Goal: Task Accomplishment & Management: Manage account settings

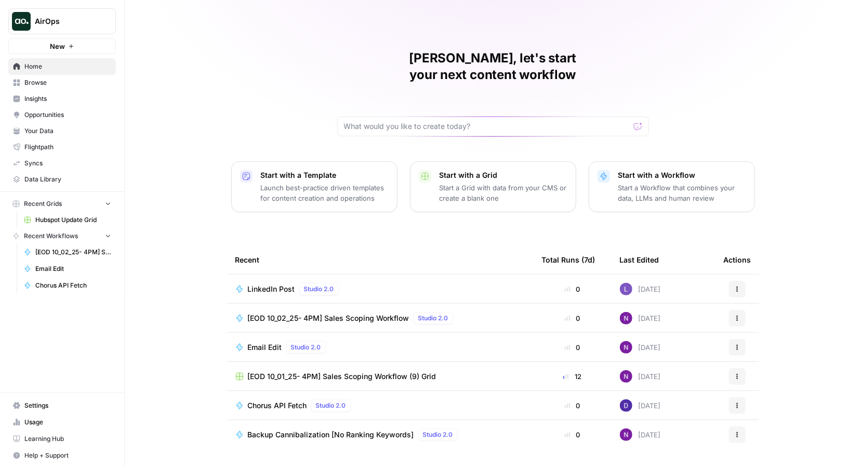
click at [69, 27] on button "AirOps" at bounding box center [62, 21] width 108 height 26
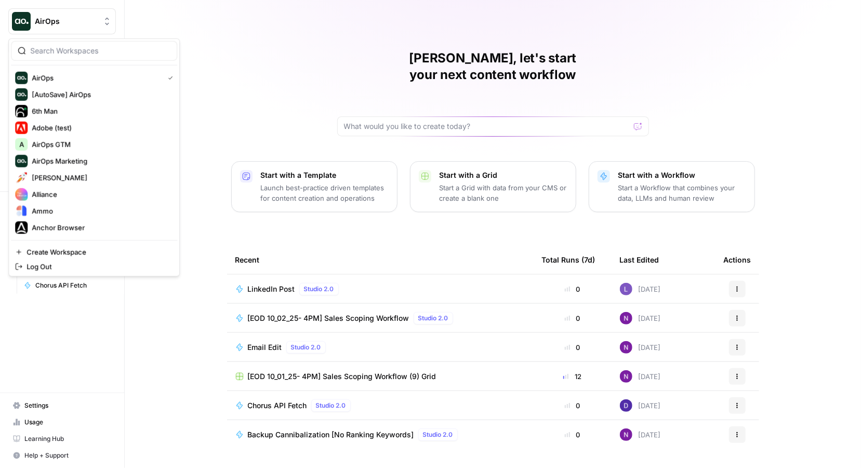
type input "a"
type input "web"
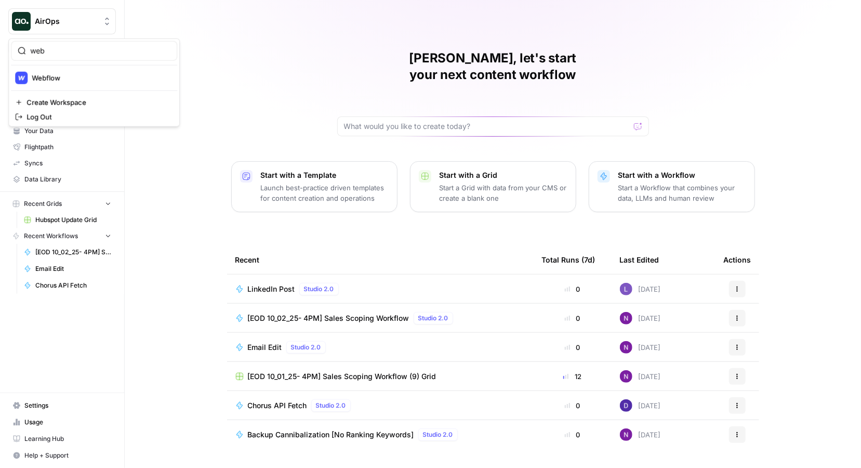
click at [86, 61] on div "web Webflow Create Workspace Log Out" at bounding box center [93, 82] width 171 height 88
click at [89, 78] on span "Webflow" at bounding box center [100, 78] width 137 height 10
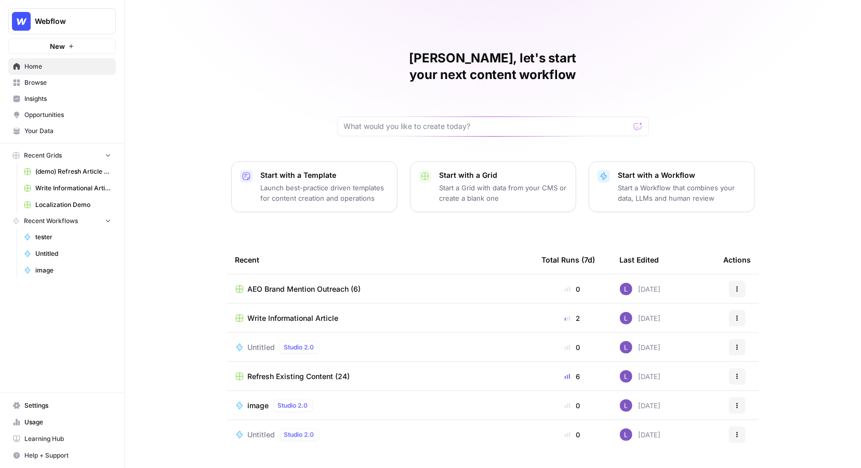
click at [57, 83] on span "Browse" at bounding box center [67, 82] width 87 height 9
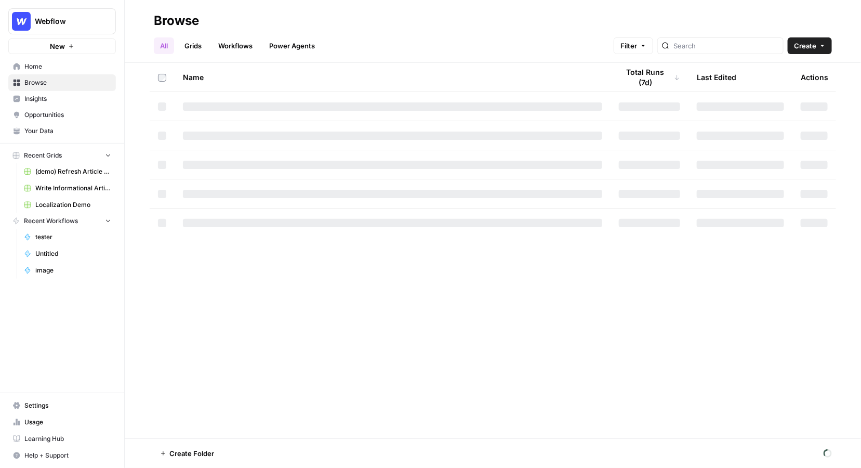
click at [193, 46] on link "Grids" at bounding box center [193, 45] width 30 height 17
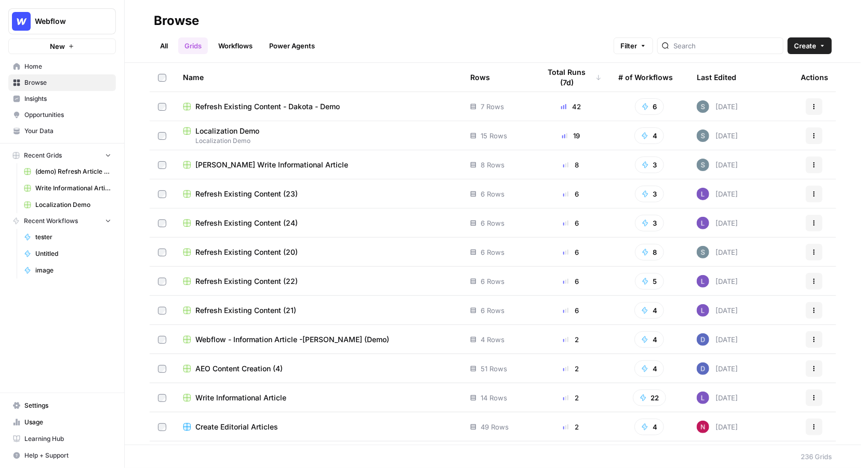
click at [300, 105] on span "Refresh Existing Content - Dakota - Demo" at bounding box center [267, 106] width 144 height 10
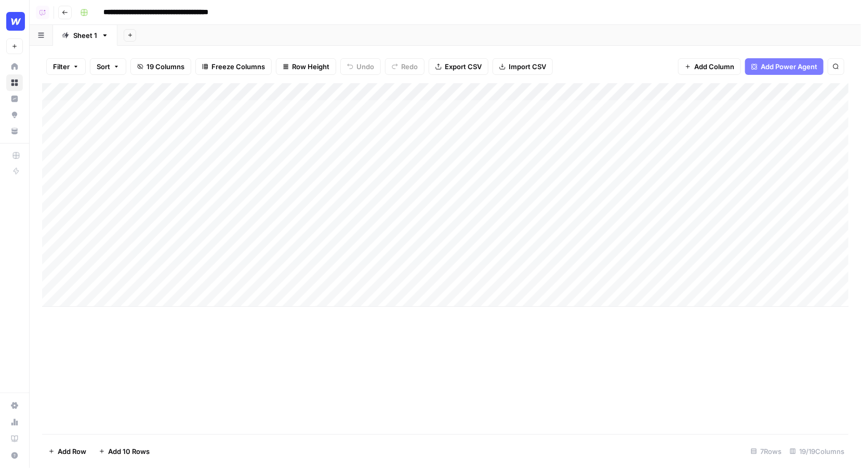
click at [67, 15] on icon "button" at bounding box center [65, 12] width 6 height 6
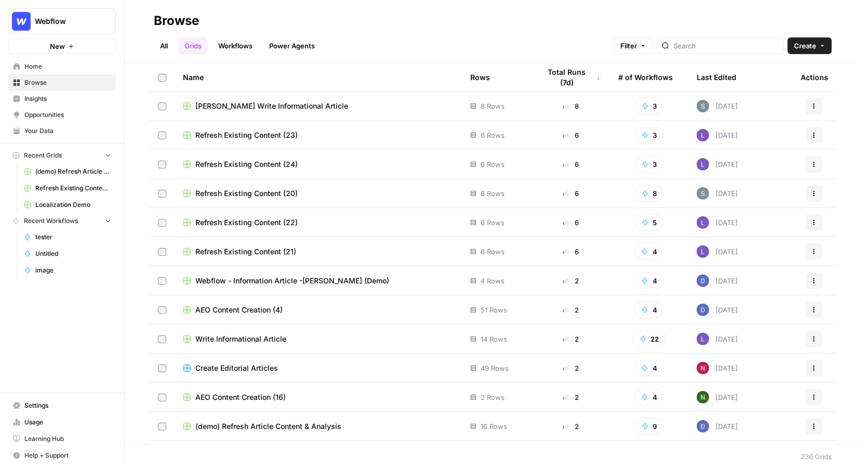
scroll to position [58, 0]
click at [816, 136] on icon "button" at bounding box center [814, 136] width 6 height 6
click at [748, 218] on span "Delete" at bounding box center [767, 221] width 83 height 10
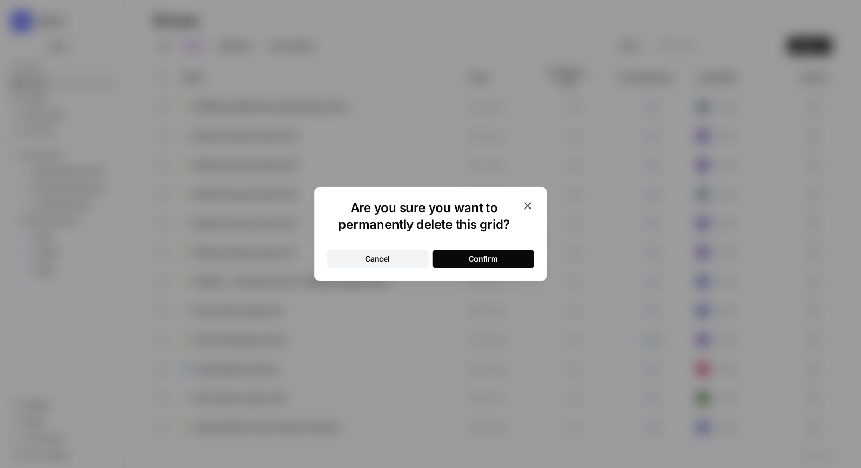
click at [508, 246] on div "Cancel Confirm" at bounding box center [430, 252] width 207 height 31
click at [508, 255] on button "Confirm" at bounding box center [483, 258] width 101 height 19
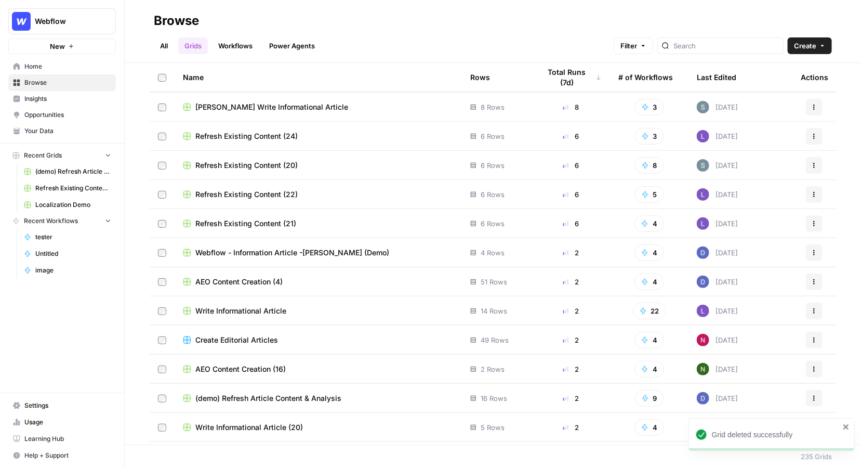
click at [812, 135] on icon "button" at bounding box center [814, 136] width 6 height 6
click at [256, 137] on span "Refresh Existing Content (24)" at bounding box center [246, 136] width 102 height 10
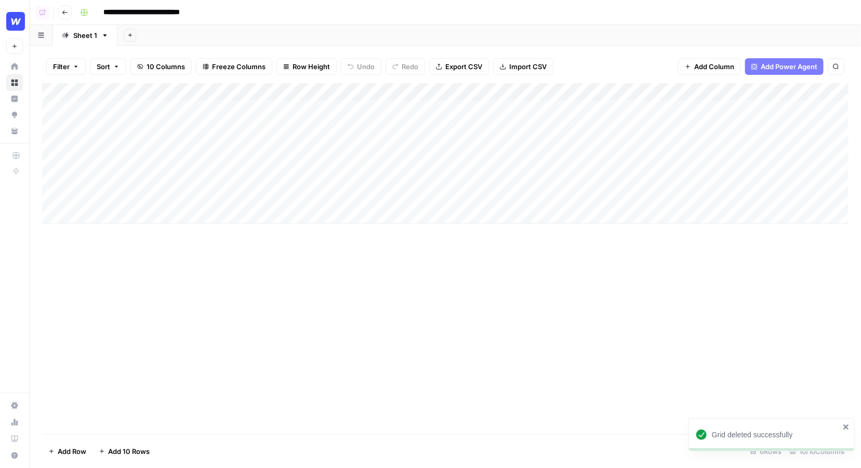
scroll to position [0, 391]
click at [70, 11] on button "Go back" at bounding box center [65, 13] width 14 height 14
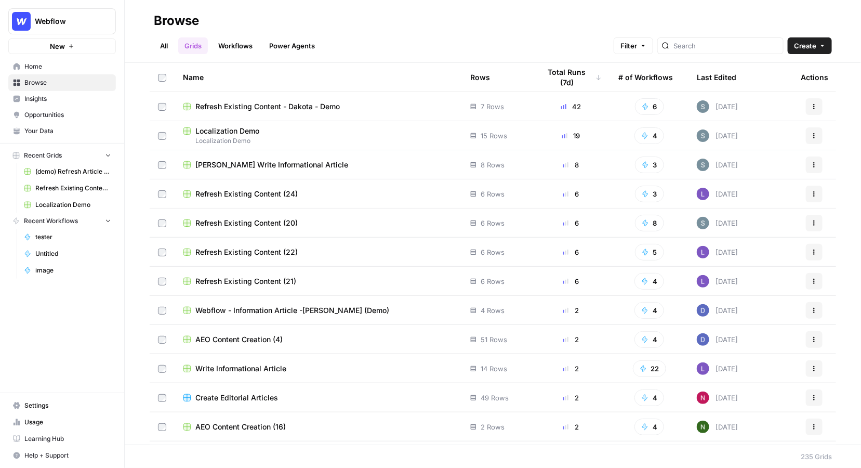
click at [816, 193] on icon "button" at bounding box center [814, 194] width 6 height 6
click at [764, 277] on span "Delete" at bounding box center [767, 279] width 83 height 10
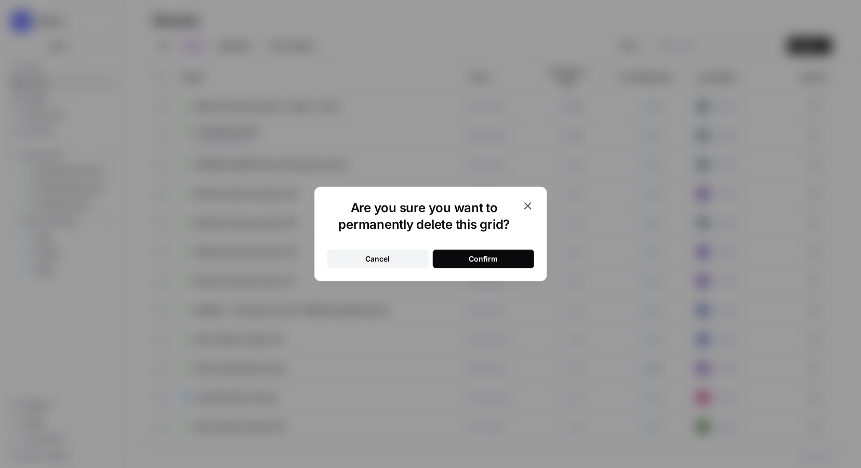
click at [468, 258] on button "Confirm" at bounding box center [483, 258] width 101 height 19
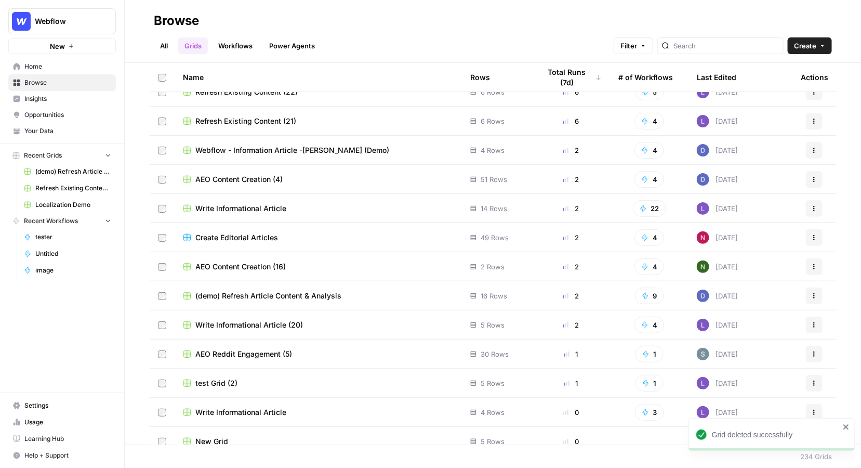
scroll to position [86, 0]
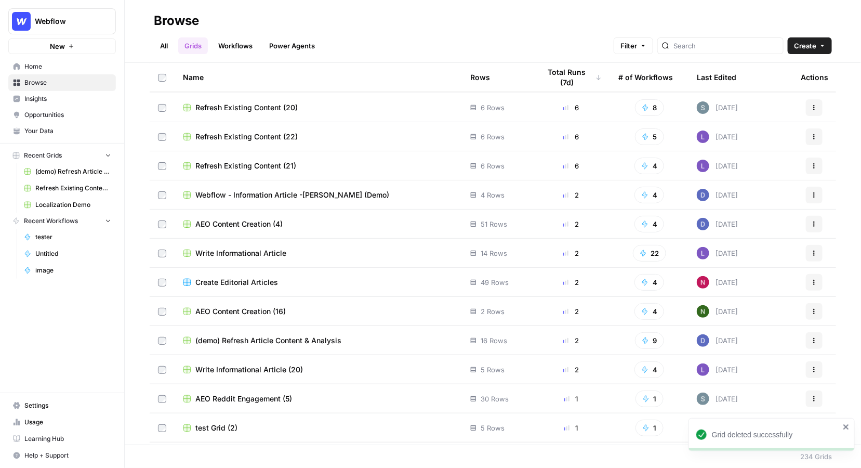
click at [815, 128] on button "Actions" at bounding box center [814, 136] width 17 height 17
click at [738, 212] on div "Duplicate Create Folder Move To Delete" at bounding box center [764, 191] width 116 height 85
click at [739, 220] on span "Delete" at bounding box center [767, 222] width 83 height 10
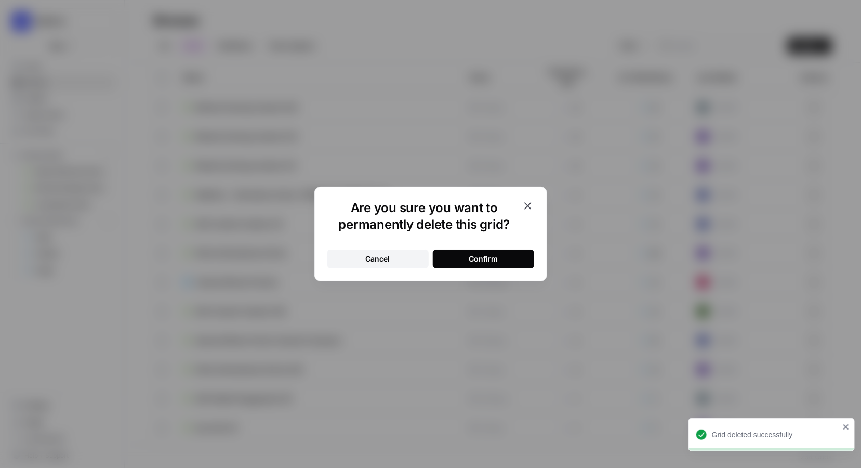
click at [481, 260] on div "Confirm" at bounding box center [483, 259] width 29 height 10
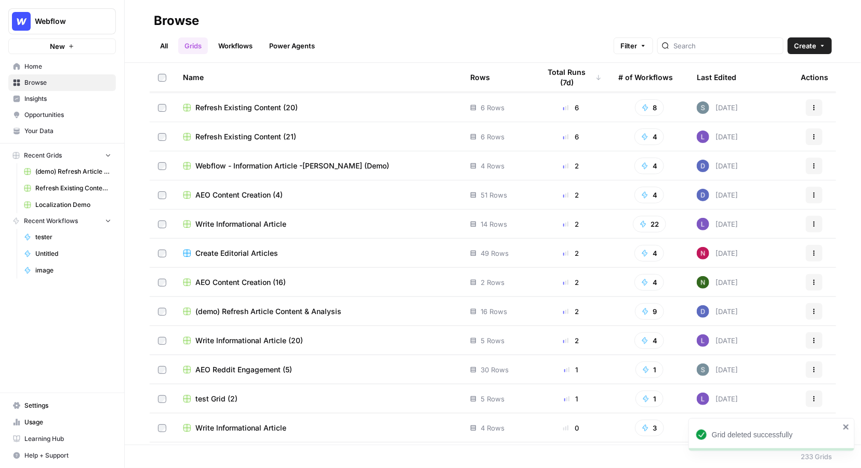
click at [822, 137] on button "Actions" at bounding box center [814, 136] width 17 height 17
click at [735, 219] on span "Delete" at bounding box center [767, 222] width 83 height 10
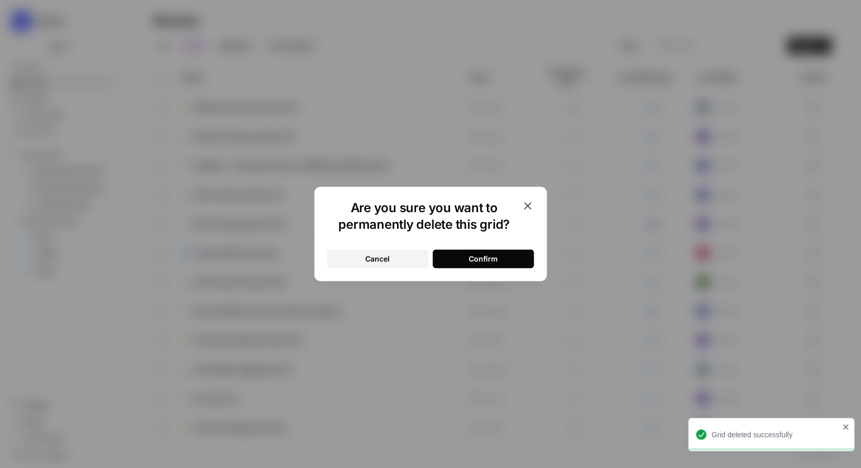
click at [491, 260] on div "Confirm" at bounding box center [483, 259] width 29 height 10
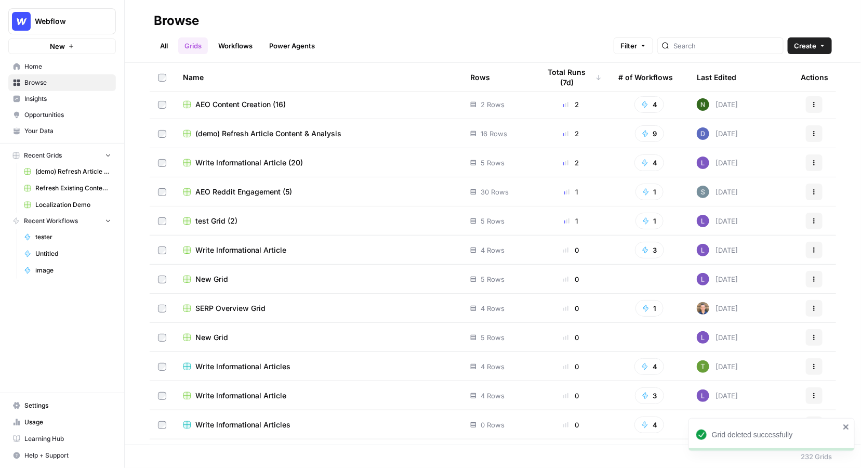
scroll to position [243, 0]
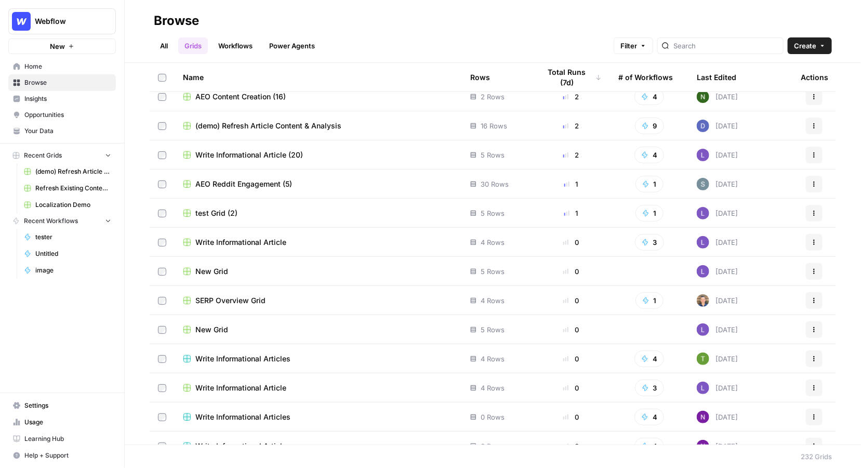
click at [271, 125] on span "(demo) Refresh Article Content & Analysis" at bounding box center [268, 126] width 146 height 10
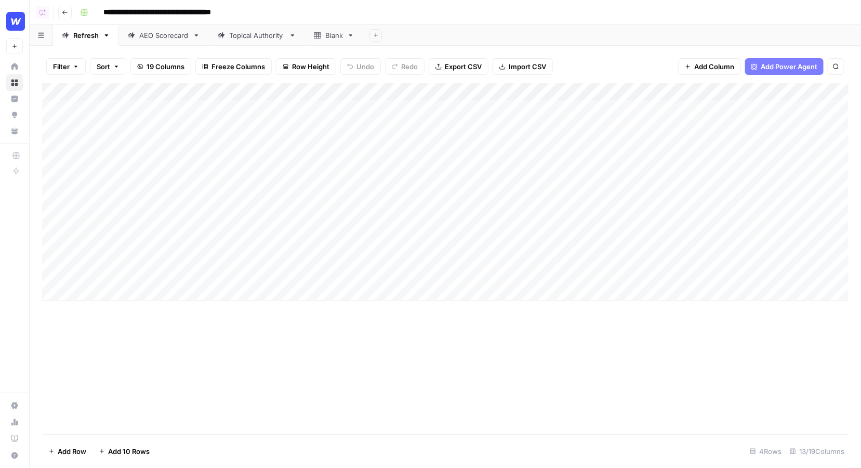
click at [63, 11] on icon "button" at bounding box center [64, 12] width 5 height 4
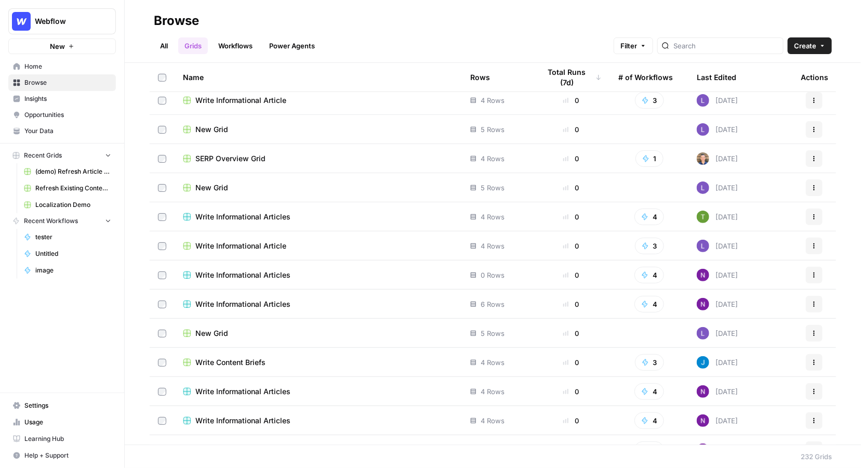
scroll to position [476, 0]
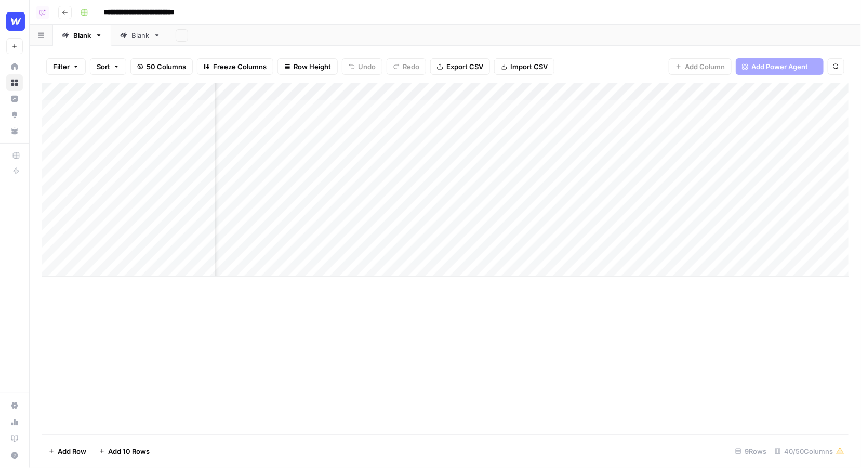
scroll to position [0, 760]
click at [441, 90] on div "Add Column" at bounding box center [445, 179] width 807 height 193
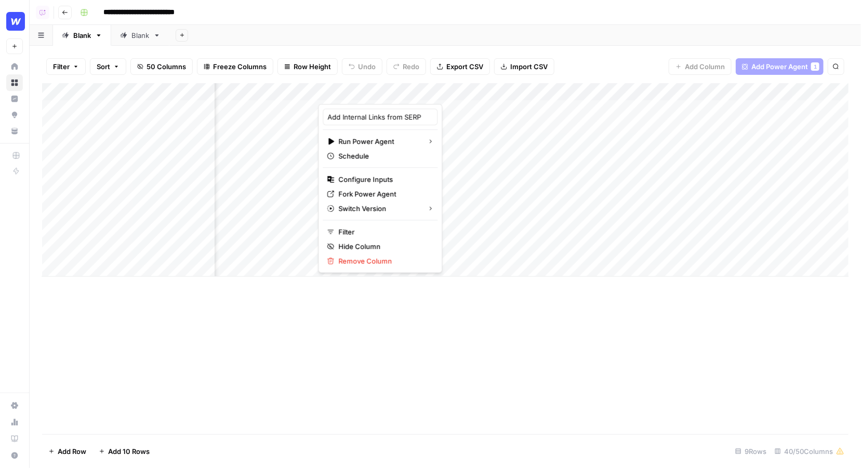
click at [712, 89] on div "Add Column" at bounding box center [445, 179] width 807 height 193
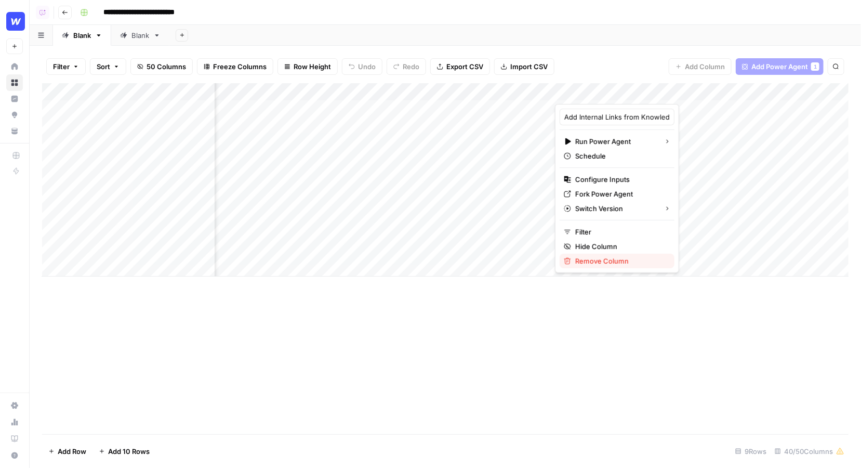
click at [600, 256] on span "Remove Column" at bounding box center [620, 261] width 91 height 10
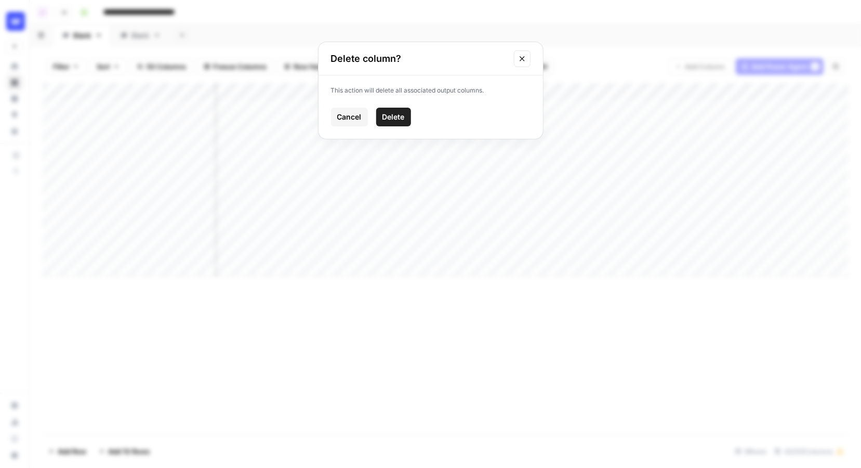
click at [406, 117] on button "Delete" at bounding box center [393, 117] width 35 height 19
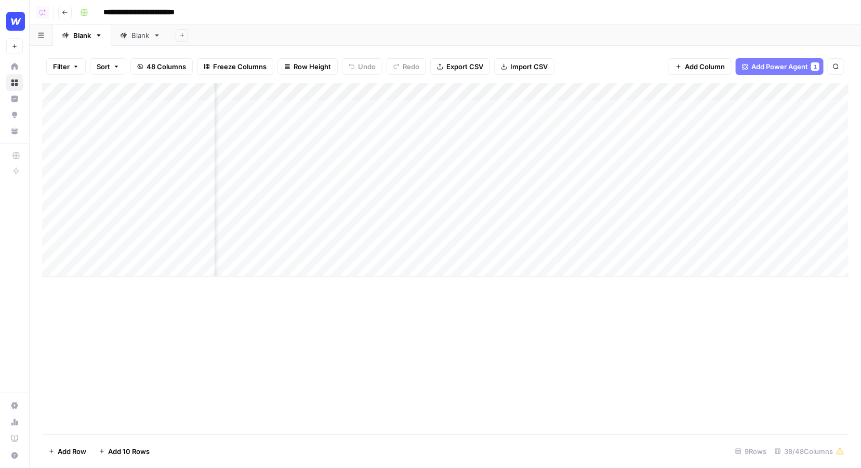
scroll to position [0, 859]
click at [717, 93] on div "Add Column" at bounding box center [445, 179] width 807 height 193
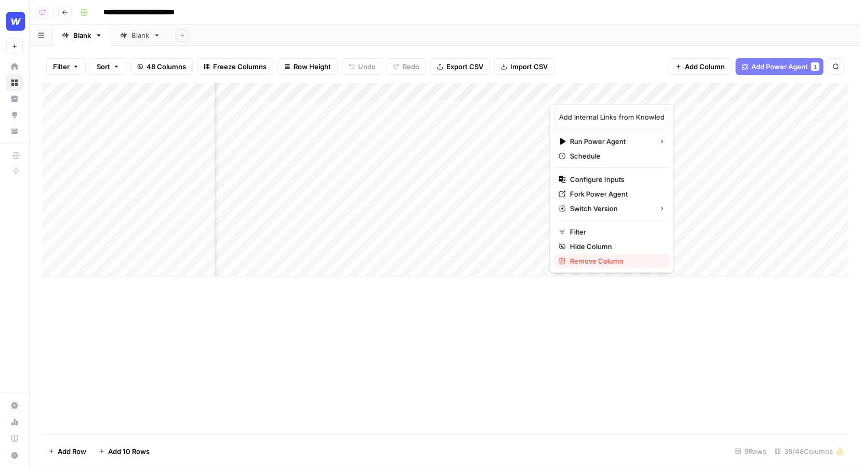
click at [612, 256] on span "Remove Column" at bounding box center [615, 261] width 91 height 10
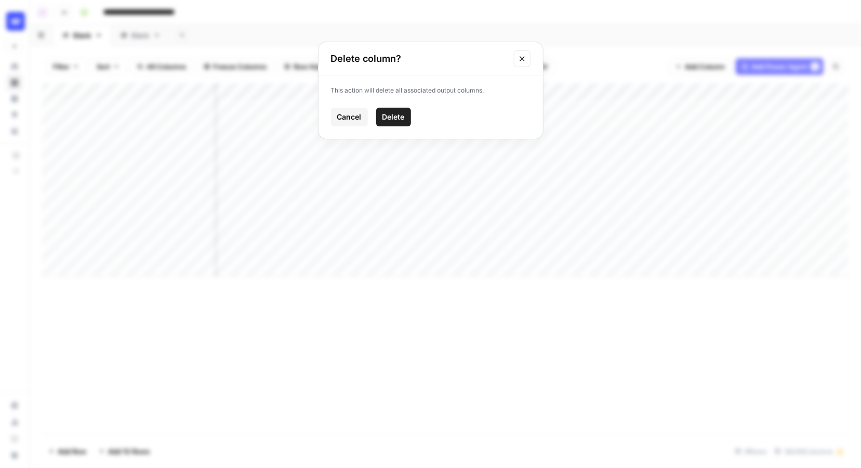
click at [416, 117] on div "Cancel Delete" at bounding box center [431, 117] width 200 height 19
click at [406, 115] on button "Delete" at bounding box center [393, 117] width 35 height 19
click at [536, 94] on div "Add Column" at bounding box center [445, 179] width 807 height 193
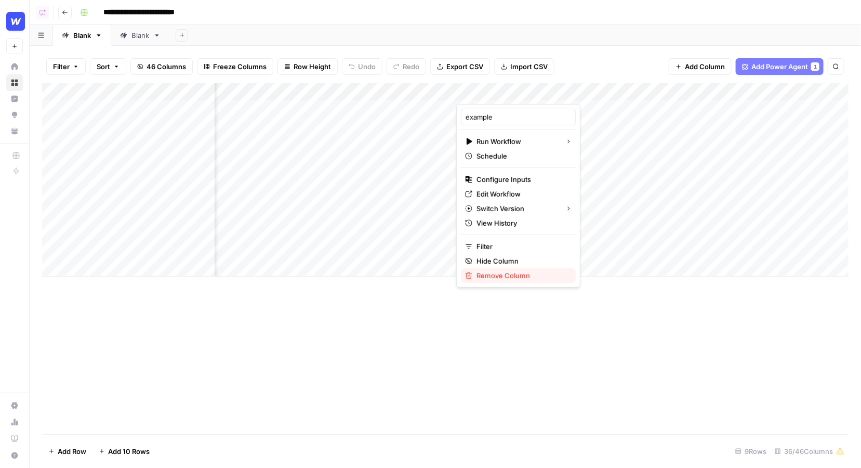
click at [499, 270] on span "Remove Column" at bounding box center [522, 275] width 91 height 10
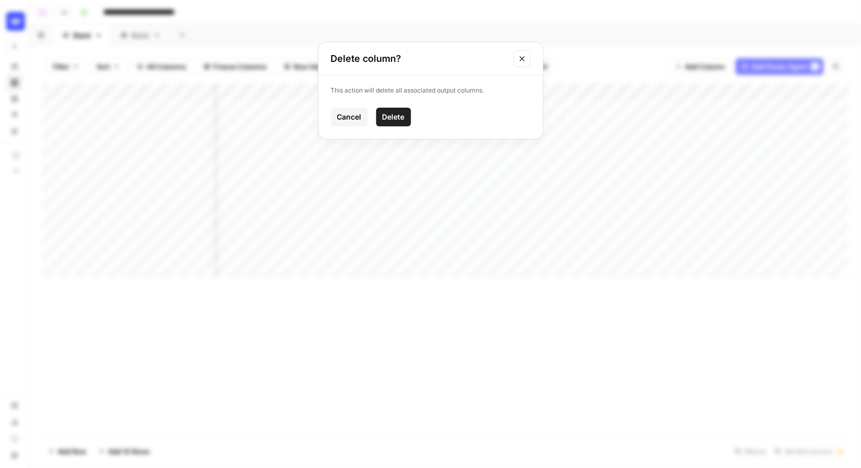
click at [382, 108] on button "Delete" at bounding box center [393, 117] width 35 height 19
click at [543, 94] on div "Add Column" at bounding box center [445, 179] width 807 height 193
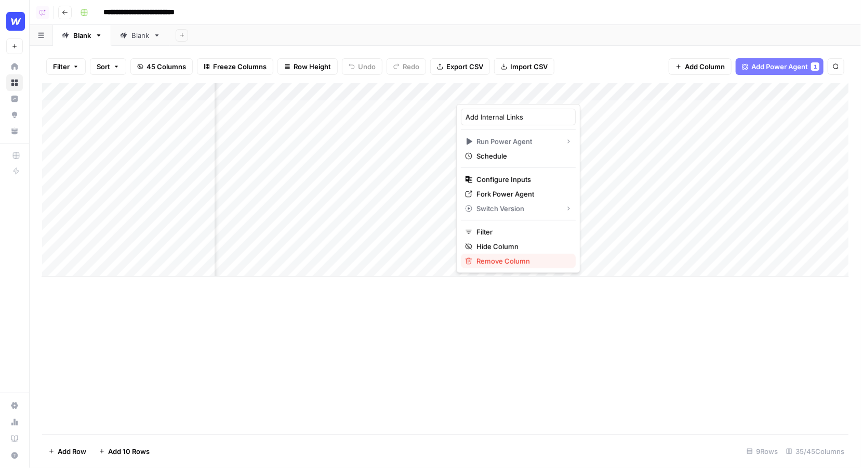
click at [522, 257] on span "Remove Column" at bounding box center [522, 261] width 91 height 10
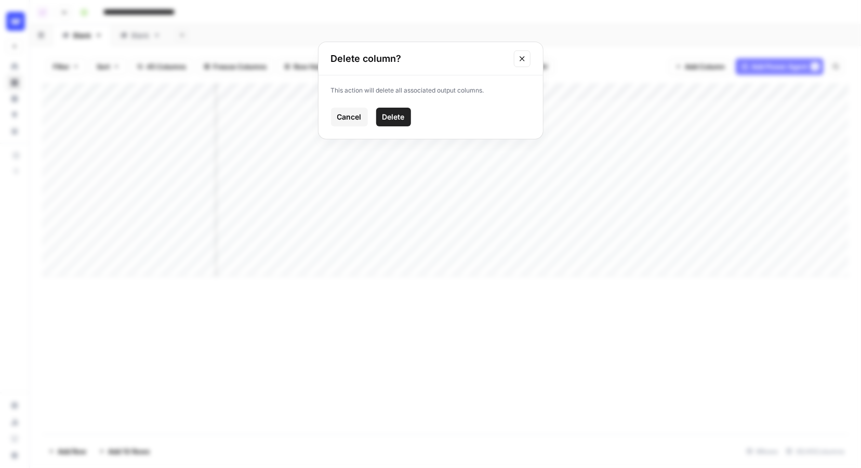
click at [389, 121] on span "Delete" at bounding box center [393, 117] width 22 height 10
click at [552, 92] on div "Add Column" at bounding box center [445, 179] width 807 height 193
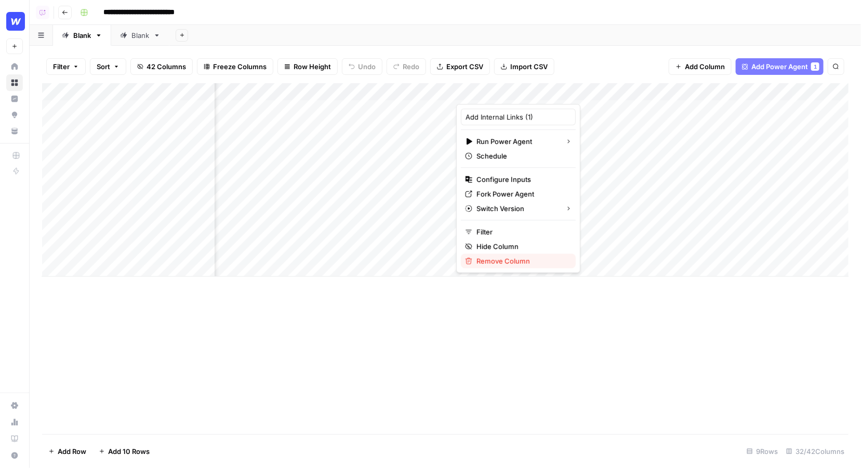
click at [498, 257] on span "Remove Column" at bounding box center [522, 261] width 91 height 10
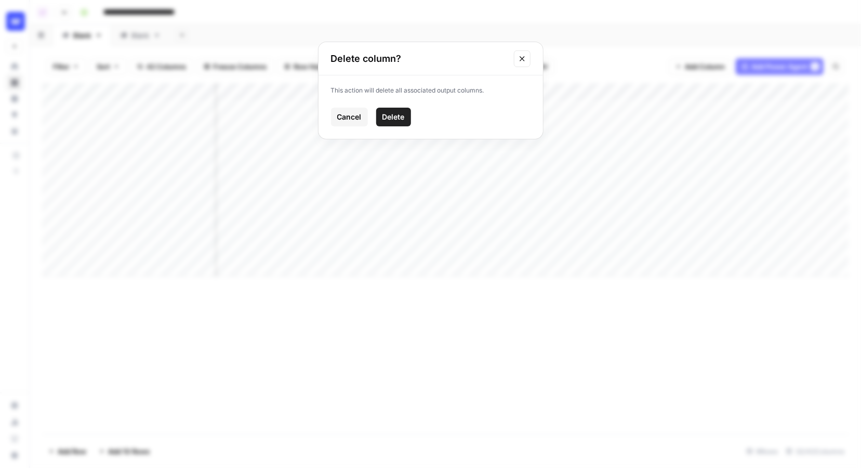
click at [394, 121] on span "Delete" at bounding box center [393, 117] width 22 height 10
click at [648, 93] on div "Add Column" at bounding box center [445, 179] width 807 height 193
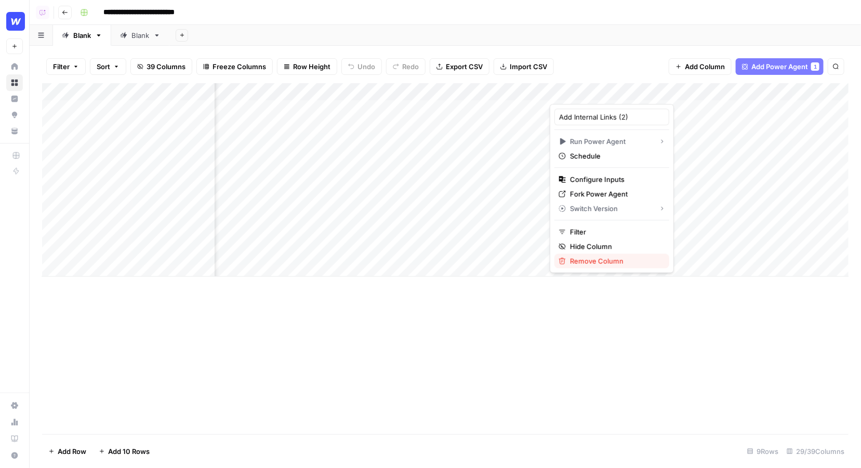
click at [619, 261] on span "Remove Column" at bounding box center [615, 261] width 91 height 10
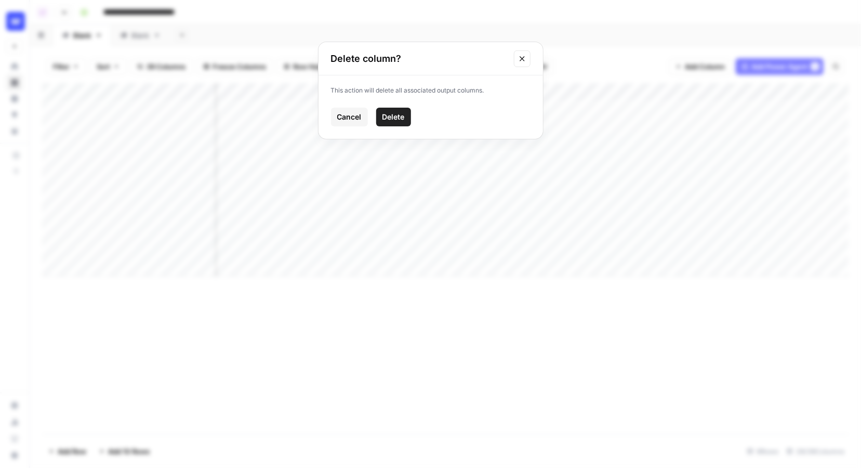
click at [412, 117] on div "Cancel Delete" at bounding box center [431, 117] width 200 height 19
click at [407, 117] on button "Delete" at bounding box center [393, 117] width 35 height 19
click at [691, 94] on div "Add Column" at bounding box center [445, 179] width 807 height 193
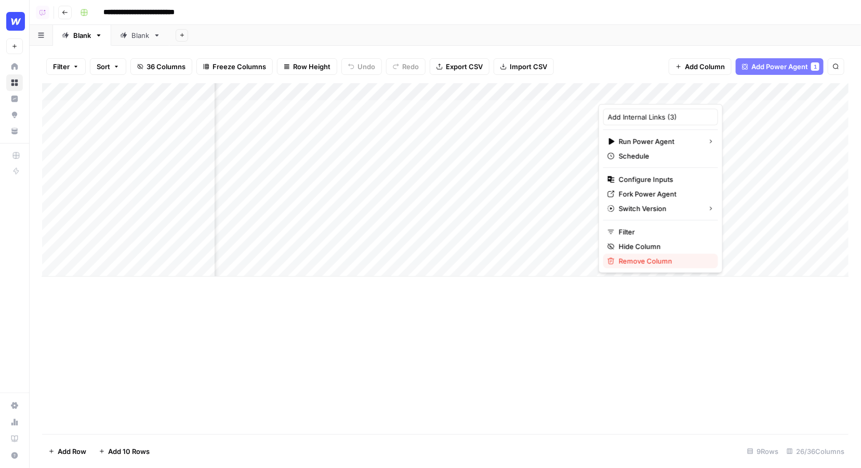
click at [633, 262] on span "Remove Column" at bounding box center [664, 261] width 91 height 10
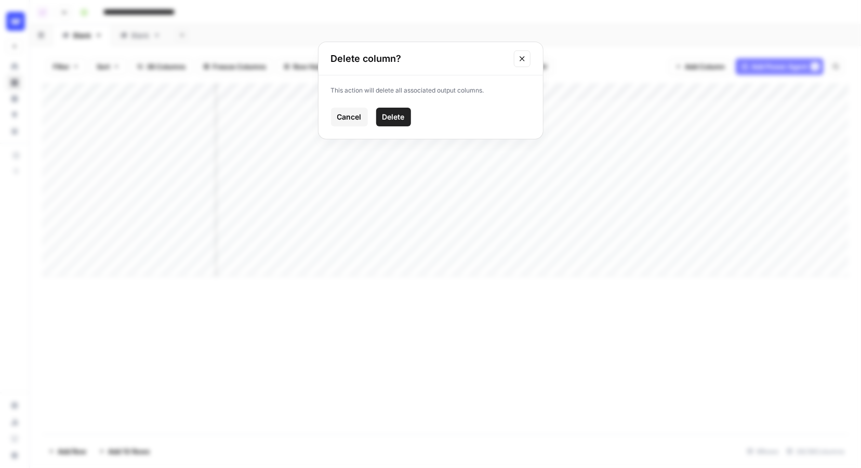
click at [401, 118] on span "Delete" at bounding box center [393, 117] width 22 height 10
click at [575, 96] on div "Add Column" at bounding box center [445, 179] width 807 height 193
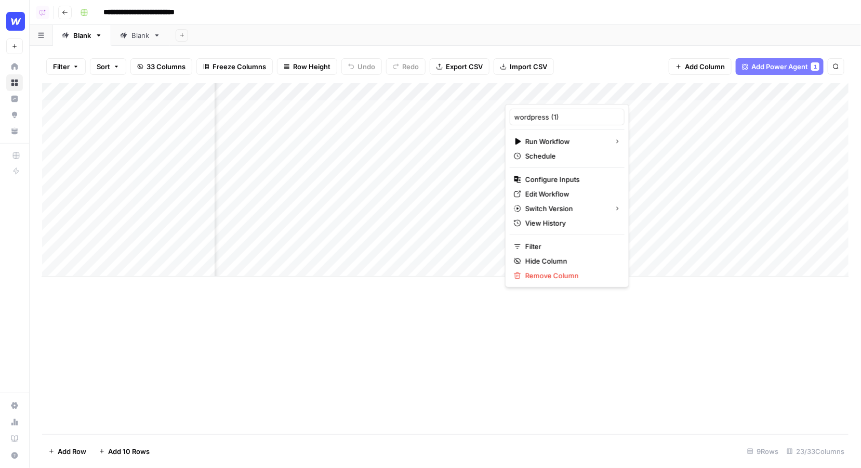
click at [542, 285] on div "wordpress (1) Run Workflow Schedule Configure Inputs Edit Workflow Switch Versi…" at bounding box center [567, 195] width 124 height 183
click at [537, 272] on span "Remove Column" at bounding box center [570, 275] width 91 height 10
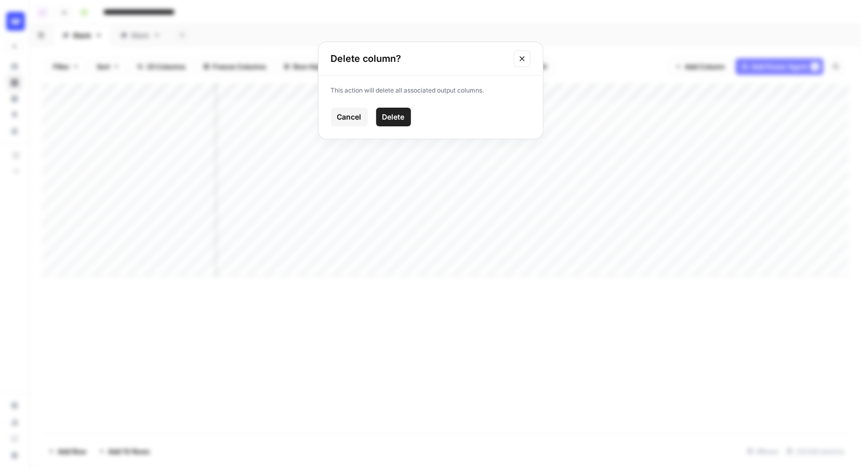
click at [393, 118] on span "Delete" at bounding box center [393, 117] width 22 height 10
click at [598, 88] on div "Add Column" at bounding box center [445, 179] width 807 height 193
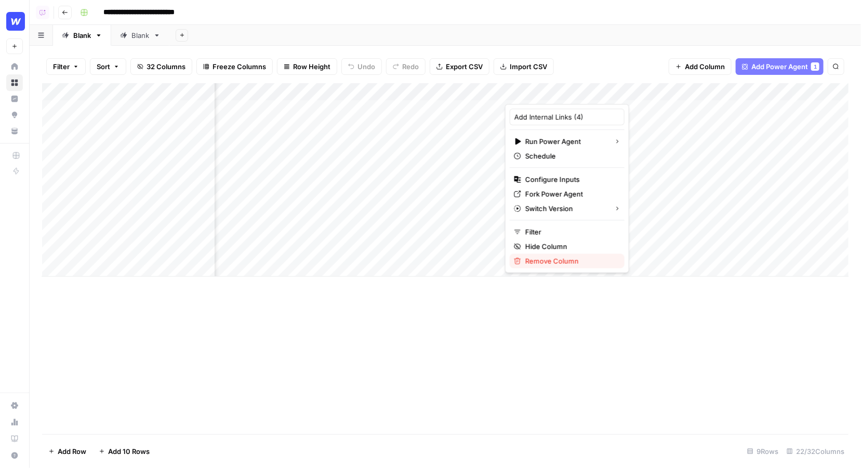
click at [545, 262] on span "Remove Column" at bounding box center [570, 261] width 91 height 10
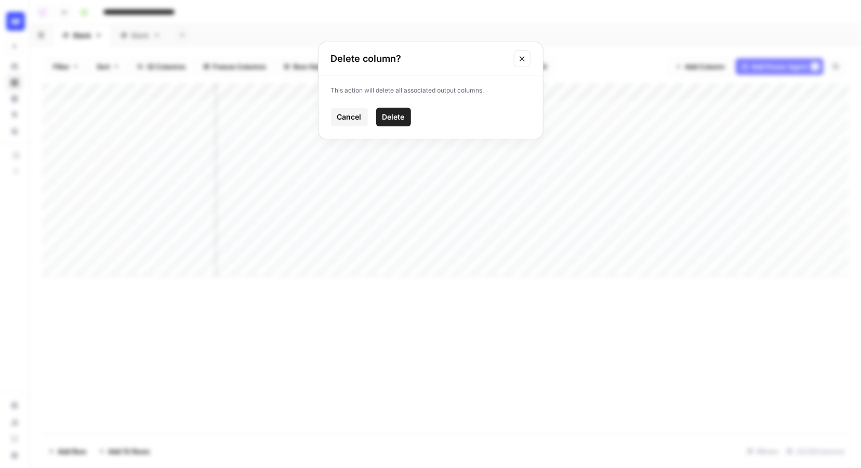
click at [395, 115] on span "Delete" at bounding box center [393, 117] width 22 height 10
click at [574, 92] on div "Add Column" at bounding box center [445, 179] width 807 height 193
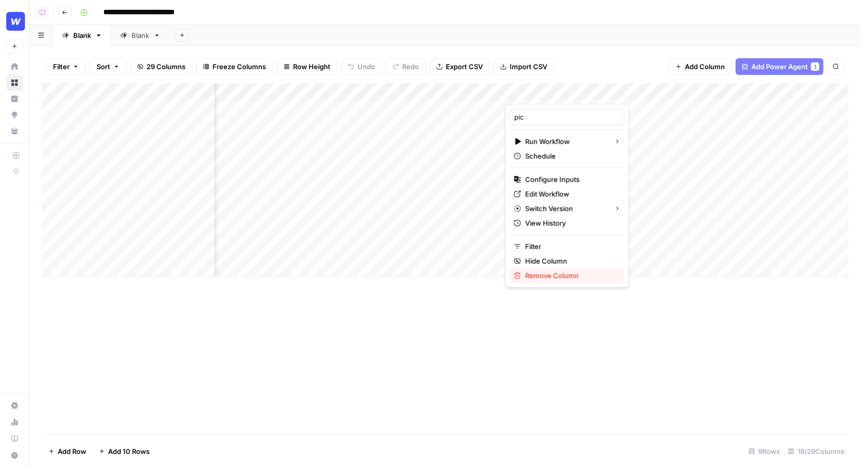
click at [541, 276] on span "Remove Column" at bounding box center [570, 275] width 91 height 10
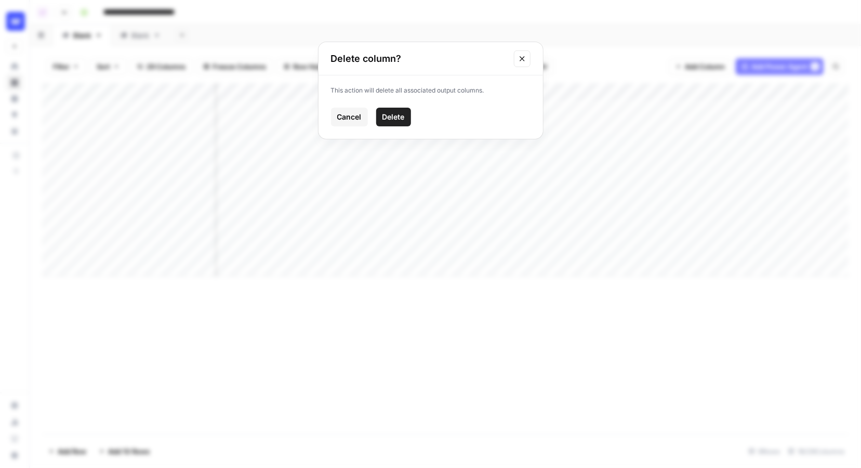
click at [406, 118] on button "Delete" at bounding box center [393, 117] width 35 height 19
click at [482, 96] on div "Add Column" at bounding box center [445, 179] width 807 height 193
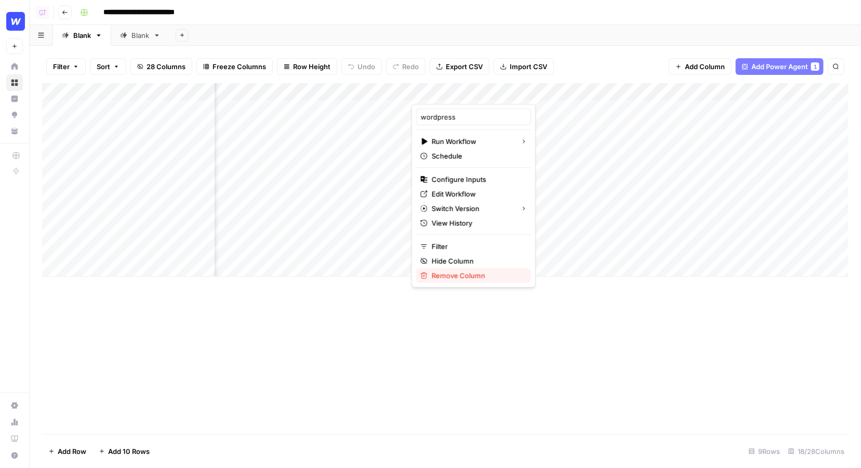
click at [443, 276] on span "Remove Column" at bounding box center [477, 275] width 91 height 10
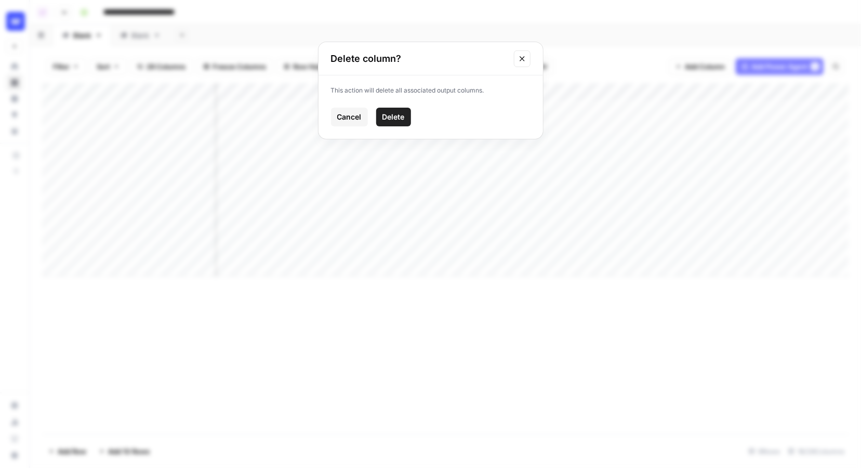
click at [395, 113] on span "Delete" at bounding box center [393, 117] width 22 height 10
click at [499, 89] on div "Add Column" at bounding box center [445, 179] width 807 height 193
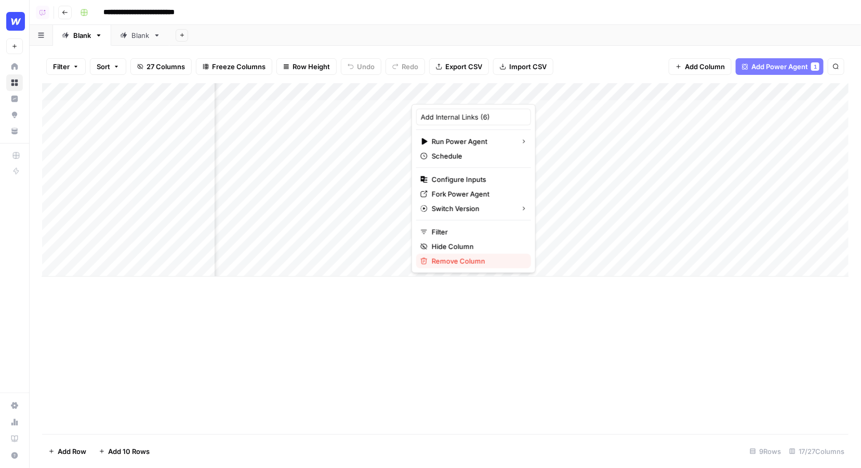
click at [460, 261] on span "Remove Column" at bounding box center [477, 261] width 91 height 10
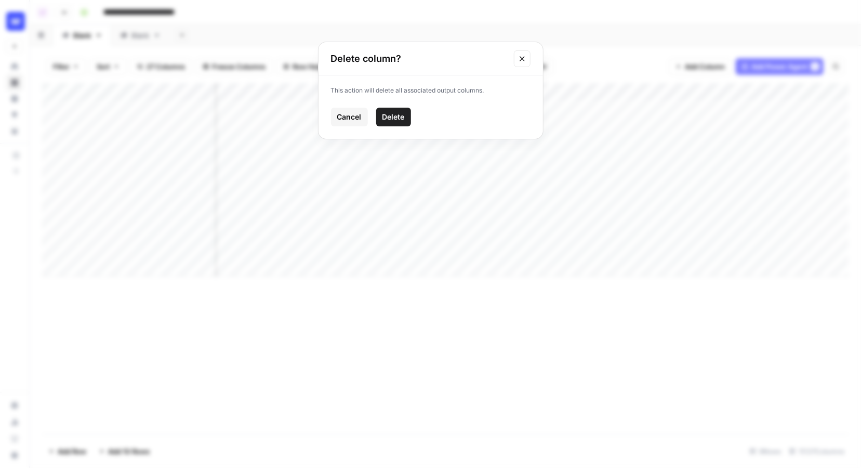
click at [388, 115] on span "Delete" at bounding box center [393, 117] width 22 height 10
click at [583, 88] on div "Add Column" at bounding box center [445, 179] width 807 height 193
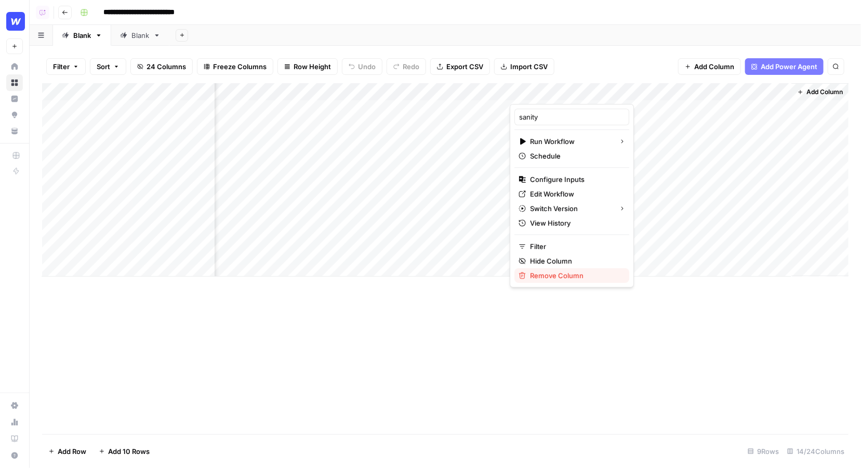
click at [536, 270] on span "Remove Column" at bounding box center [575, 275] width 91 height 10
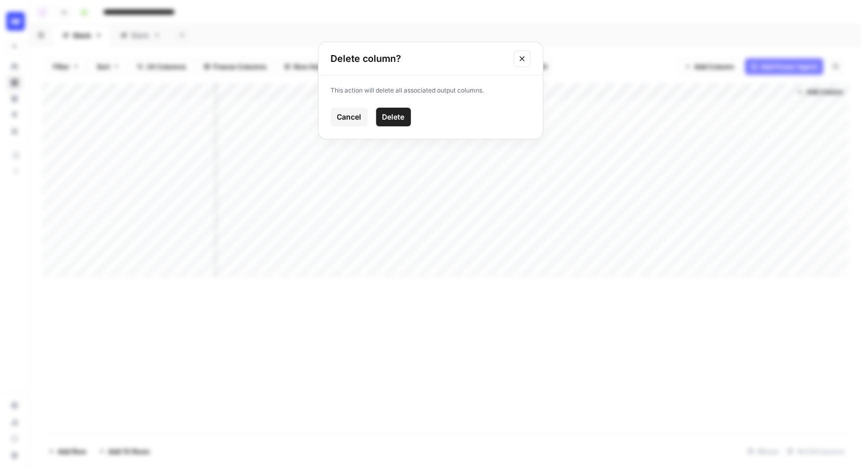
click at [403, 113] on span "Delete" at bounding box center [393, 117] width 22 height 10
click at [676, 91] on div "Add Column" at bounding box center [445, 179] width 807 height 193
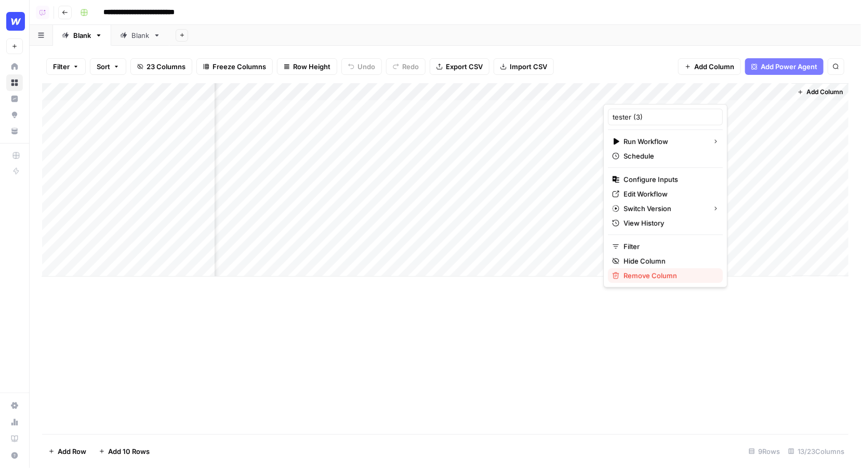
click at [629, 272] on span "Remove Column" at bounding box center [669, 275] width 91 height 10
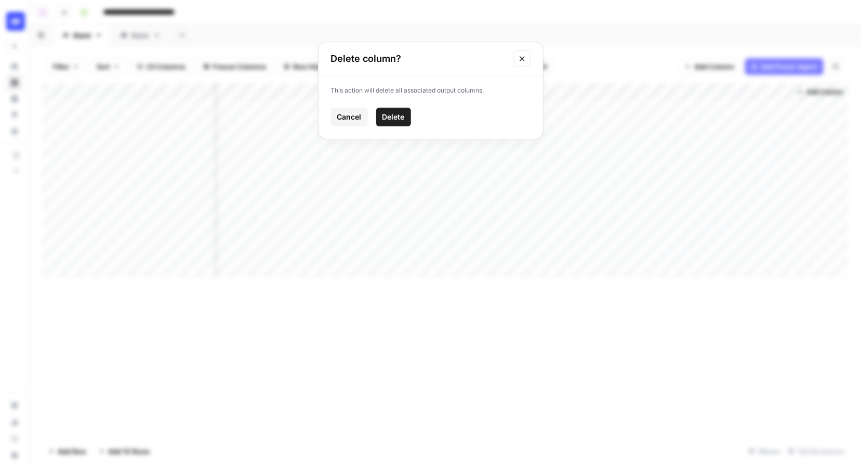
click at [401, 122] on button "Delete" at bounding box center [393, 117] width 35 height 19
click at [770, 90] on div "Add Column" at bounding box center [445, 179] width 807 height 193
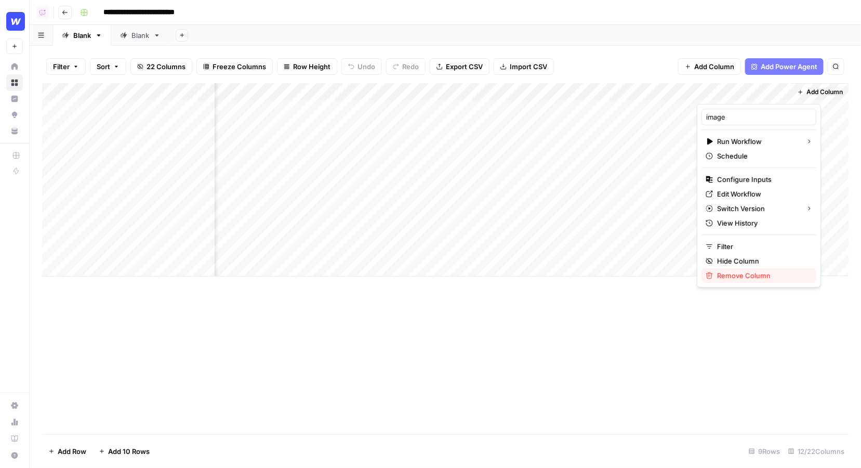
click at [728, 270] on span "Remove Column" at bounding box center [762, 275] width 91 height 10
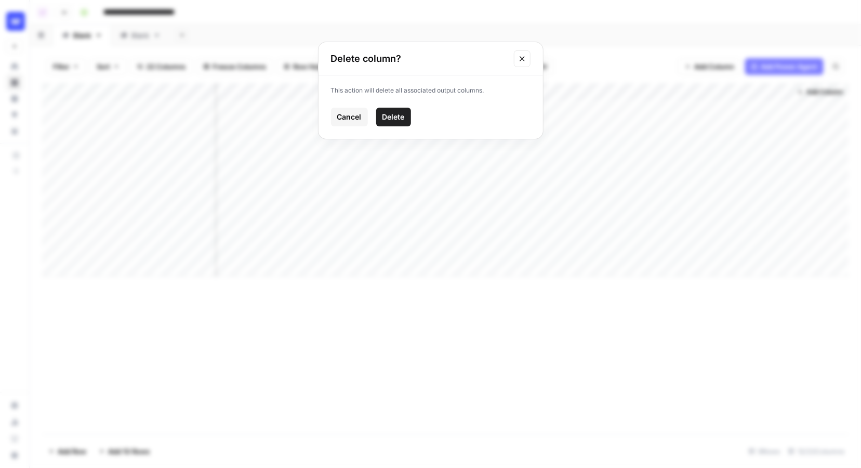
click at [393, 114] on span "Delete" at bounding box center [393, 117] width 22 height 10
click at [442, 91] on div "Add Column" at bounding box center [445, 179] width 807 height 193
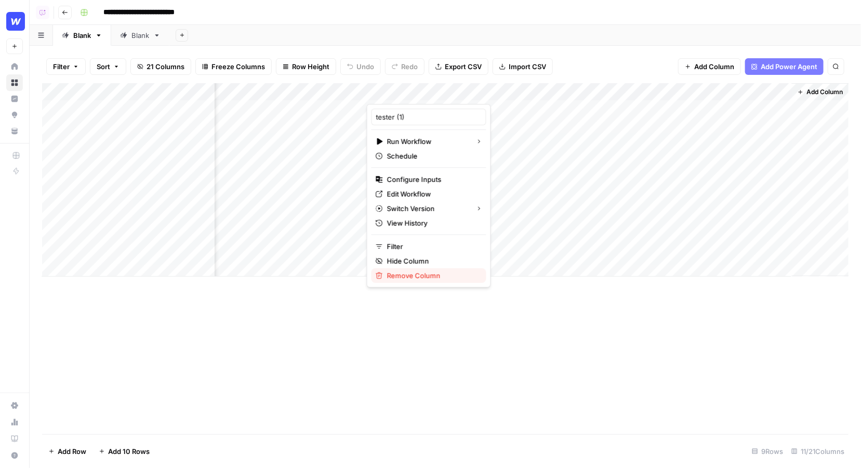
click at [414, 275] on span "Remove Column" at bounding box center [432, 275] width 91 height 10
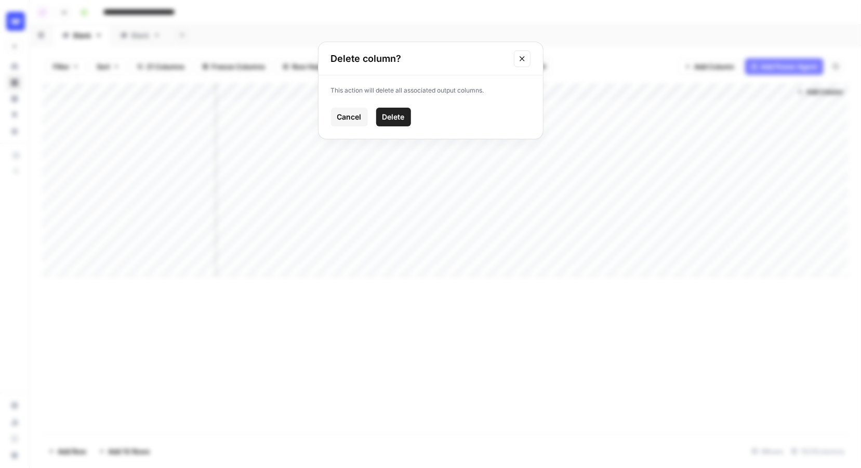
click at [394, 123] on button "Delete" at bounding box center [393, 117] width 35 height 19
click at [339, 95] on div "Add Column" at bounding box center [445, 179] width 807 height 193
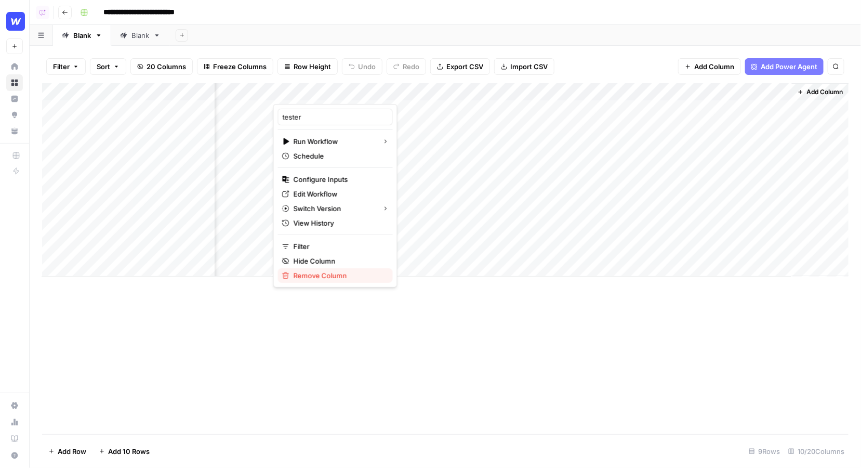
click at [308, 277] on span "Remove Column" at bounding box center [339, 275] width 91 height 10
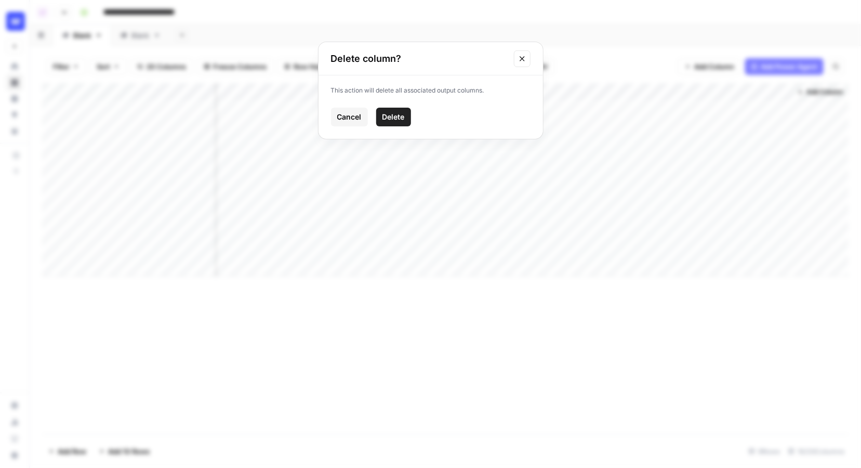
click at [397, 110] on button "Delete" at bounding box center [393, 117] width 35 height 19
click at [528, 94] on div "Add Column" at bounding box center [445, 179] width 807 height 193
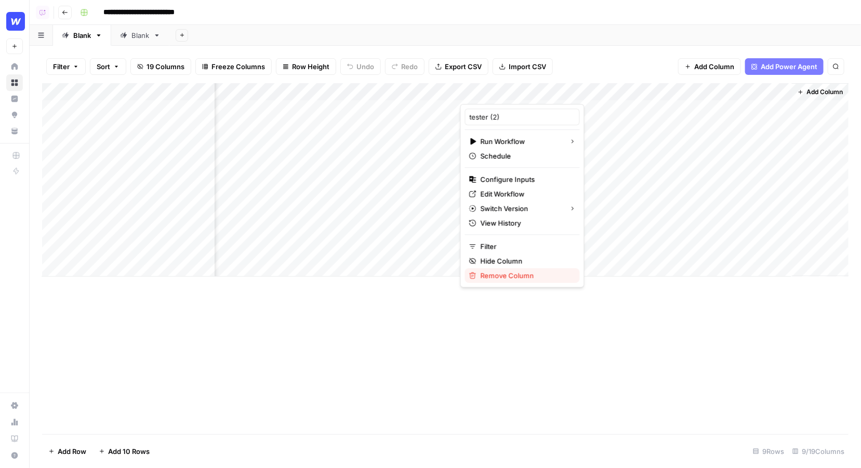
click at [493, 272] on span "Remove Column" at bounding box center [526, 275] width 91 height 10
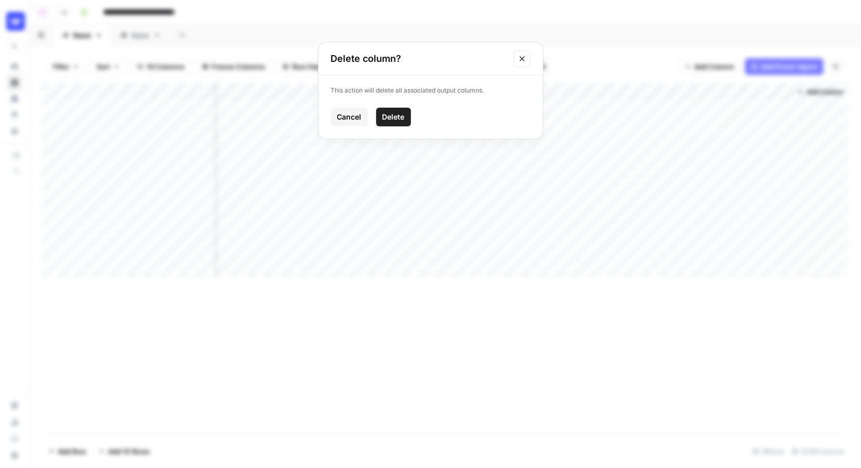
click at [390, 119] on span "Delete" at bounding box center [393, 117] width 22 height 10
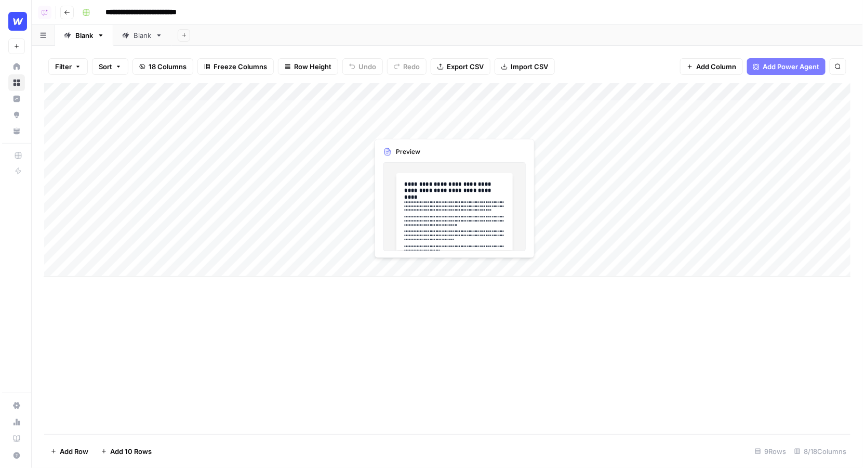
scroll to position [0, 0]
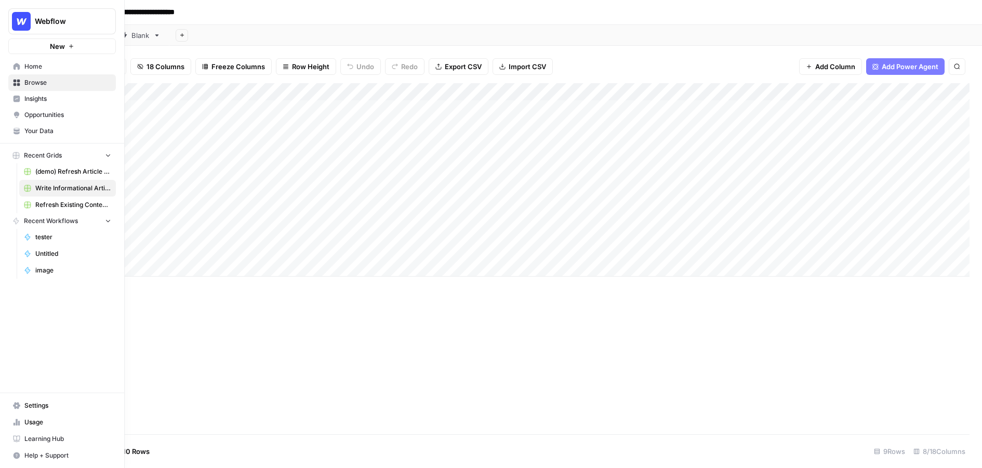
click at [32, 62] on span "Home" at bounding box center [67, 66] width 87 height 9
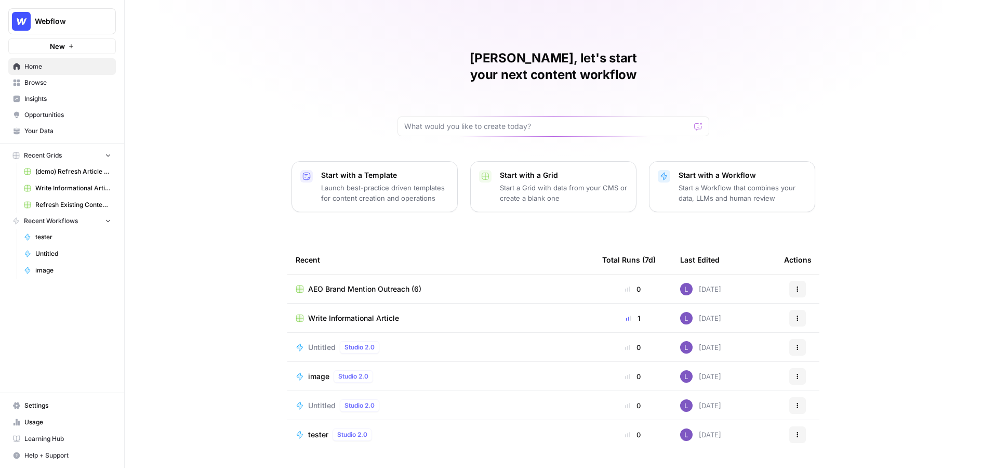
click at [72, 133] on span "Your Data" at bounding box center [67, 130] width 87 height 9
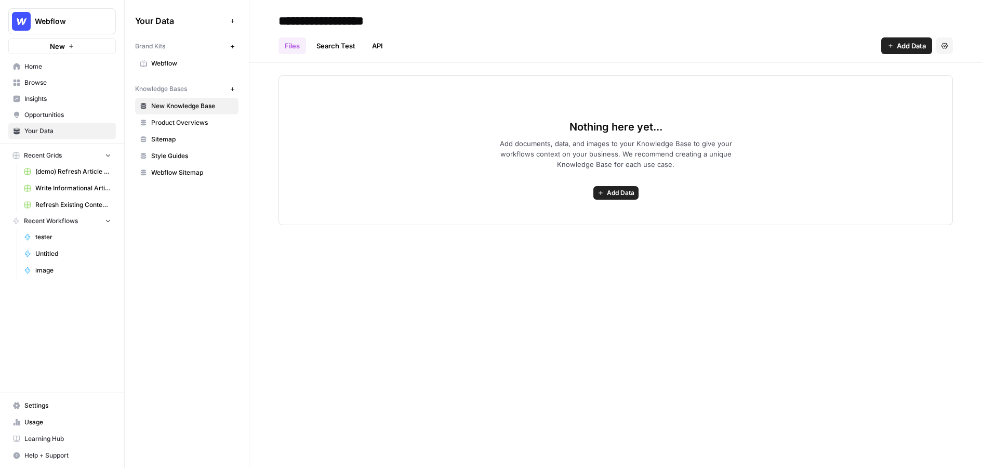
click at [160, 65] on span "Webflow" at bounding box center [192, 63] width 83 height 9
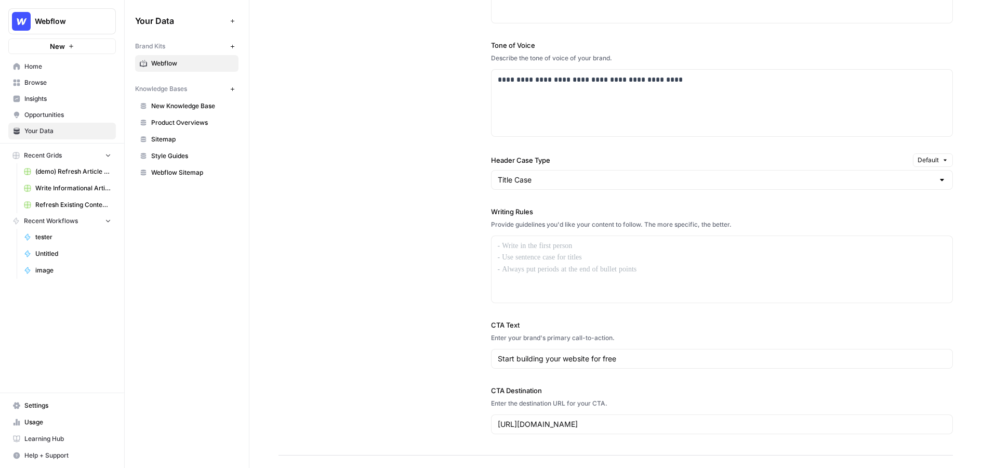
scroll to position [778, 0]
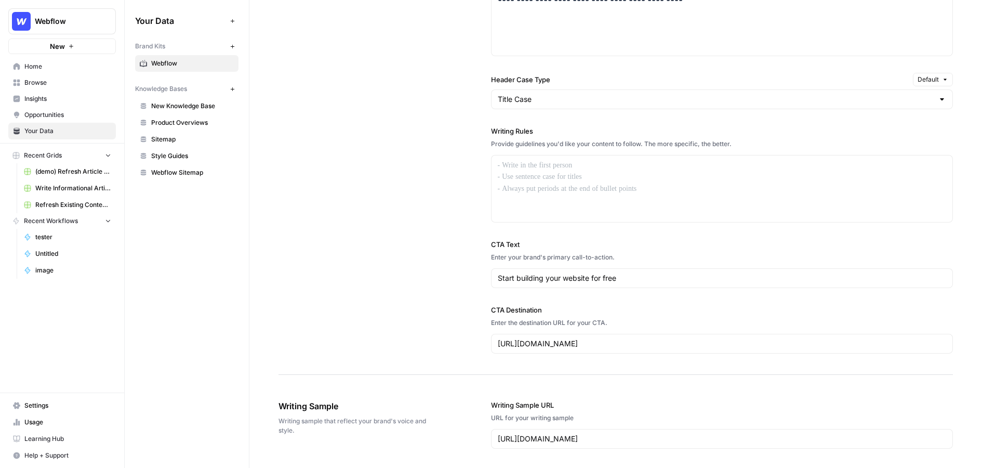
drag, startPoint x: 485, startPoint y: 128, endPoint x: 545, endPoint y: 127, distance: 60.3
click at [545, 127] on div "**********" at bounding box center [616, 99] width 675 height 549
click at [524, 183] on div at bounding box center [722, 188] width 461 height 67
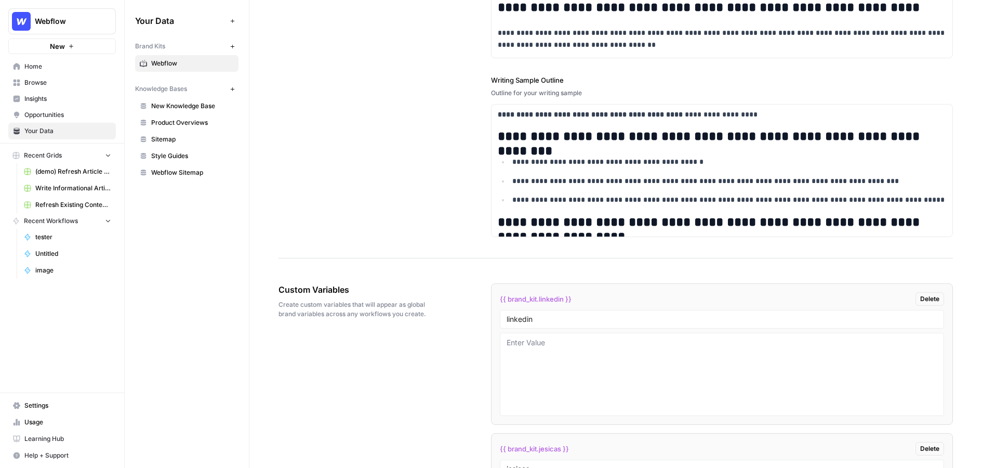
scroll to position [1414, 0]
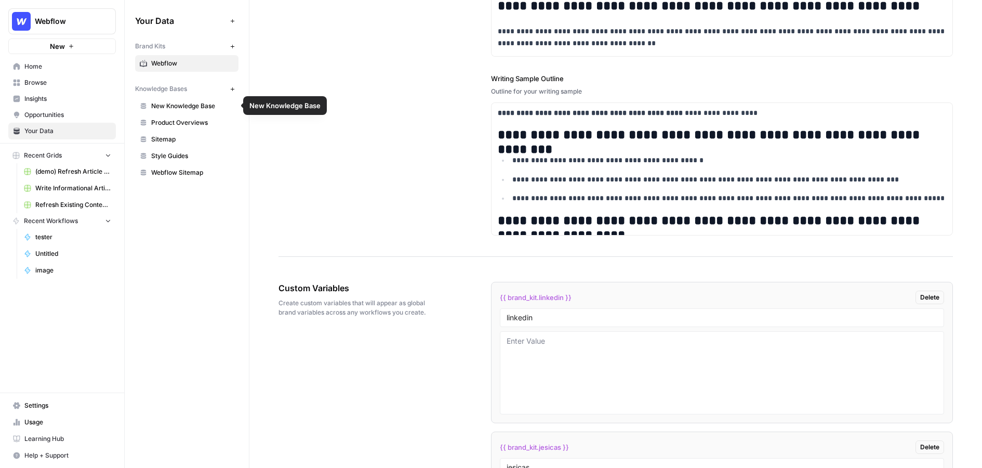
click at [182, 108] on span "New Knowledge Base" at bounding box center [192, 105] width 83 height 9
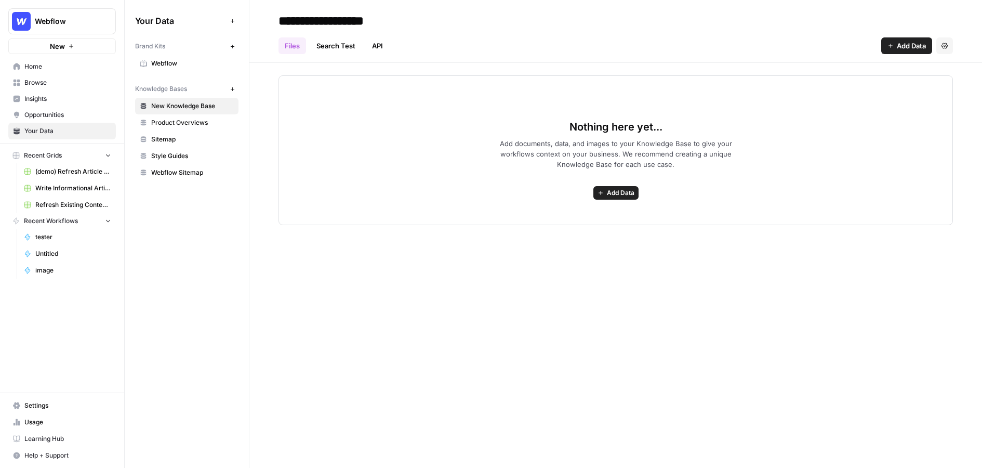
click at [633, 199] on button "Add Data" at bounding box center [615, 193] width 45 height 14
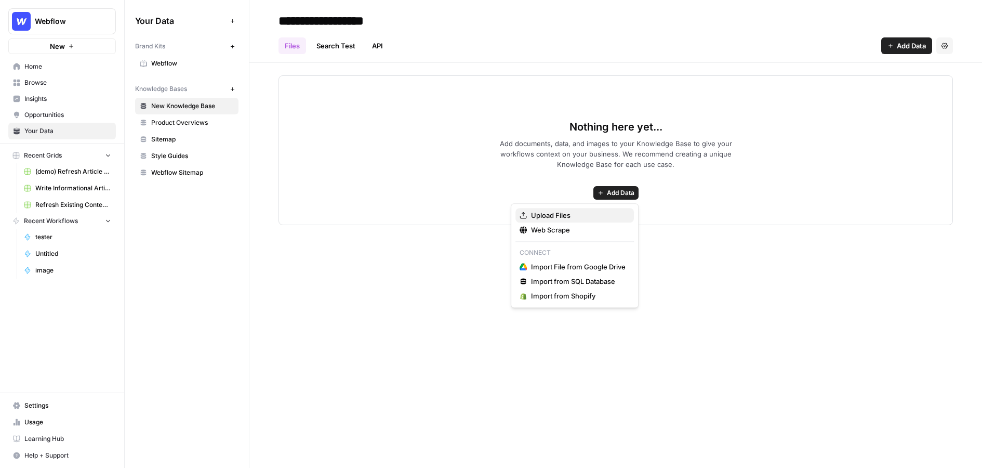
click at [550, 212] on span "Upload Files" at bounding box center [578, 215] width 95 height 10
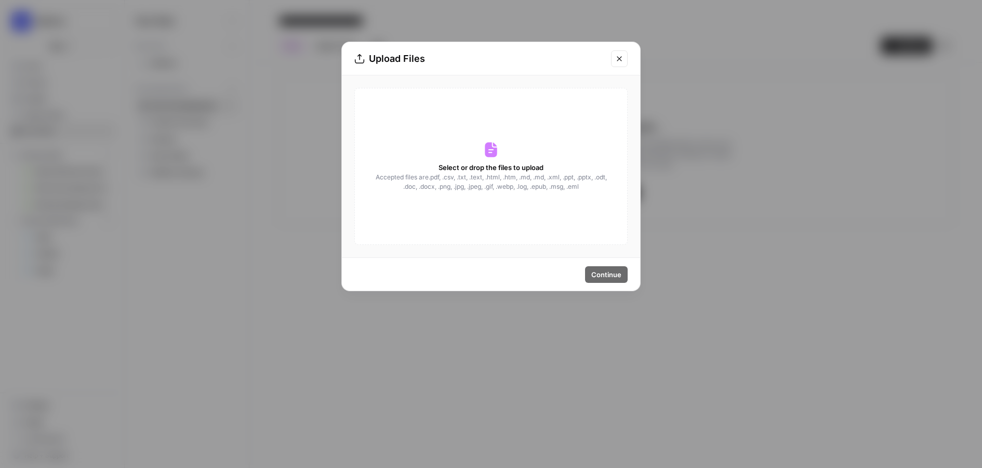
click at [623, 64] on button "Close modal" at bounding box center [619, 58] width 17 height 17
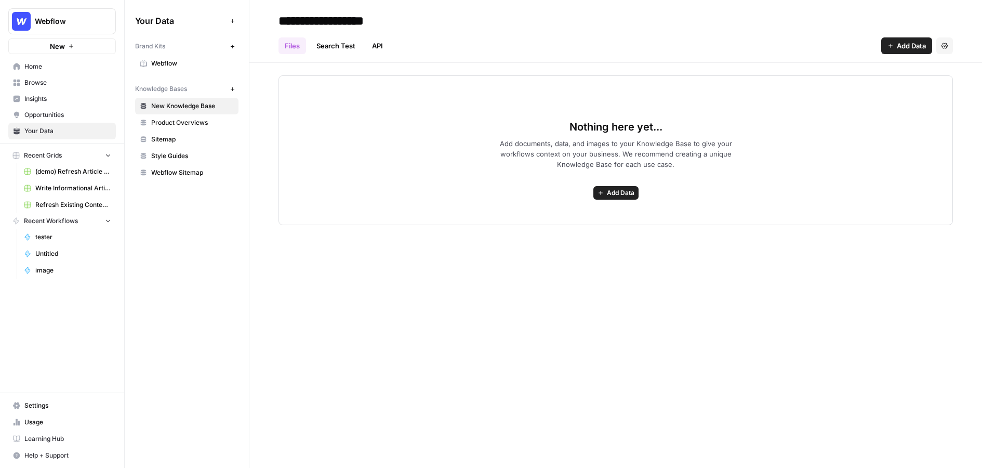
click at [616, 191] on span "Add Data" at bounding box center [621, 192] width 28 height 9
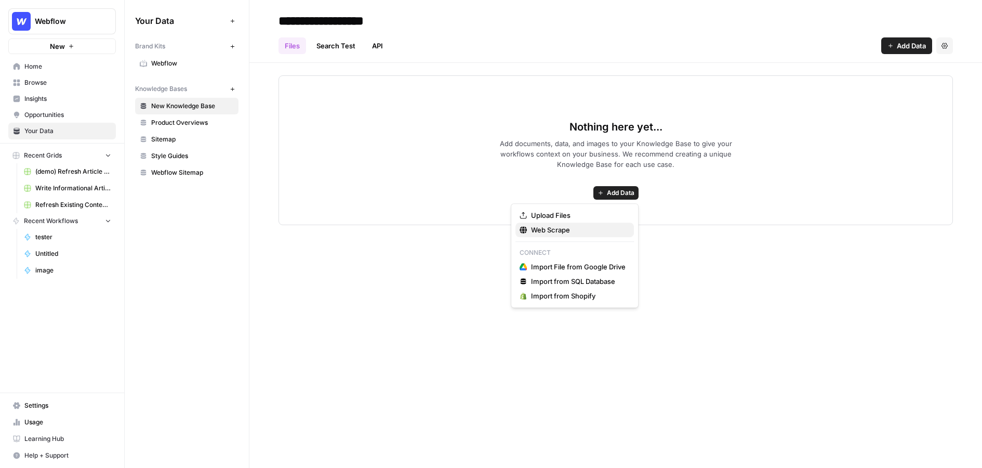
click at [531, 233] on span "Web Scrape" at bounding box center [578, 229] width 95 height 10
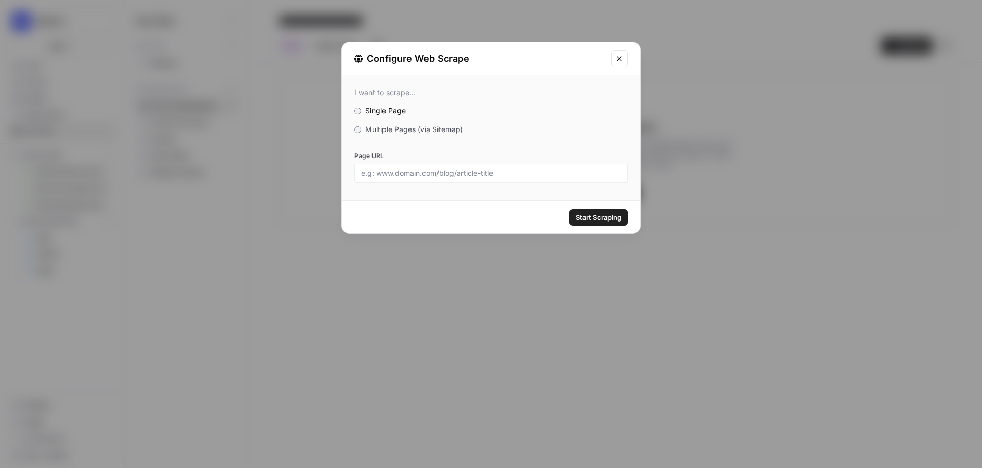
click at [411, 128] on span "Multiple Pages (via Sitemap)" at bounding box center [414, 129] width 98 height 9
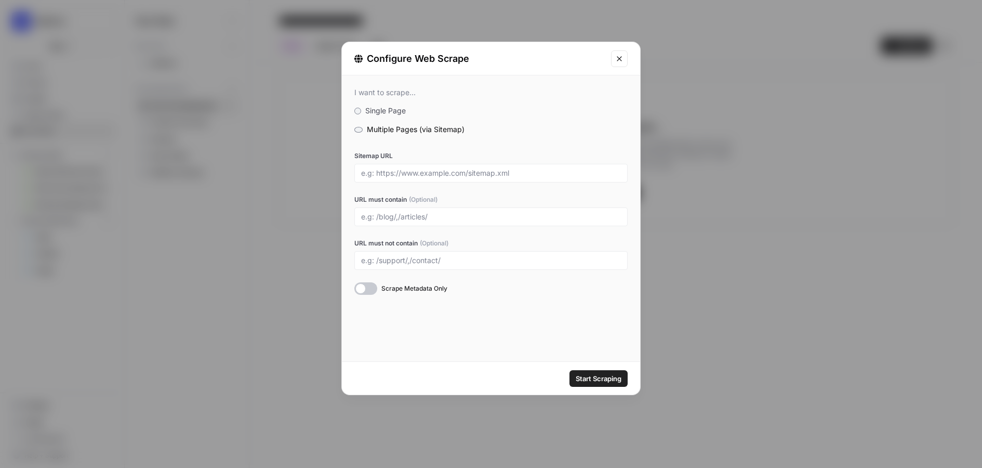
click at [620, 61] on icon "Close modal" at bounding box center [619, 59] width 8 height 8
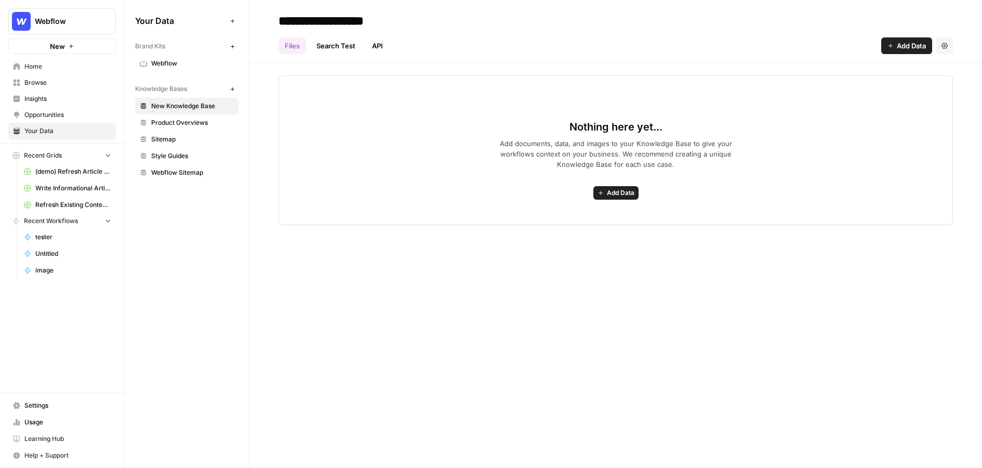
click at [54, 78] on span "Browse" at bounding box center [67, 82] width 87 height 9
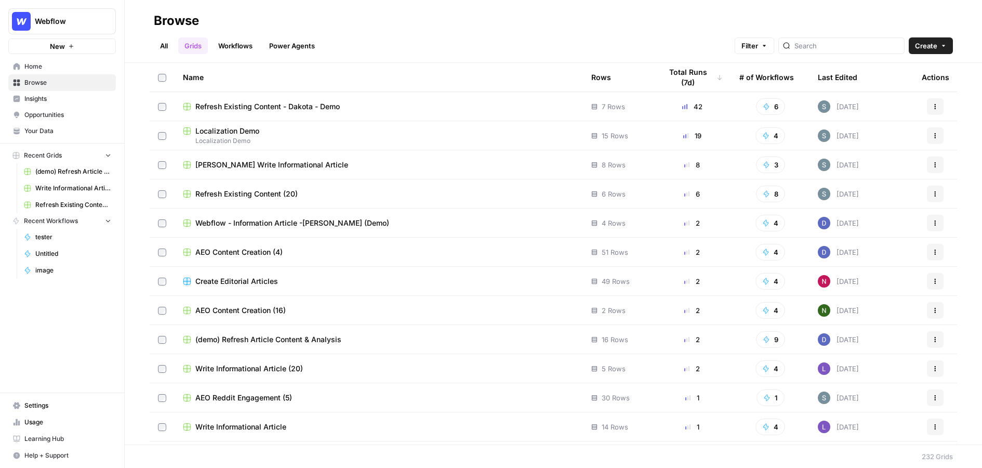
click at [166, 46] on link "All" at bounding box center [164, 45] width 20 height 17
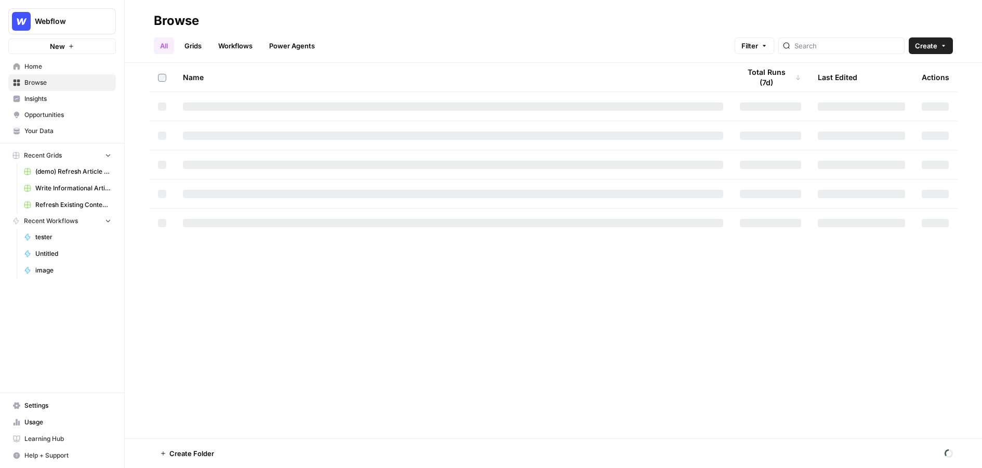
click at [242, 44] on link "Workflows" at bounding box center [235, 45] width 47 height 17
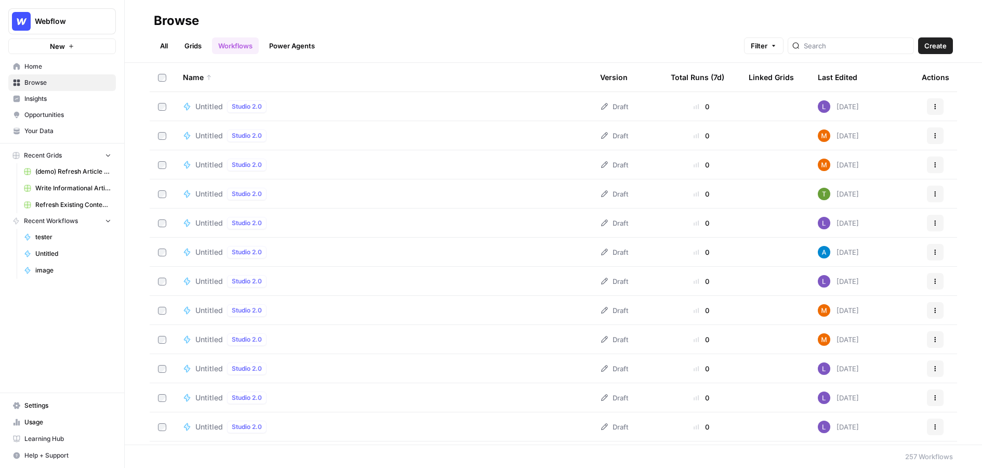
click at [865, 47] on button "Create" at bounding box center [935, 45] width 35 height 17
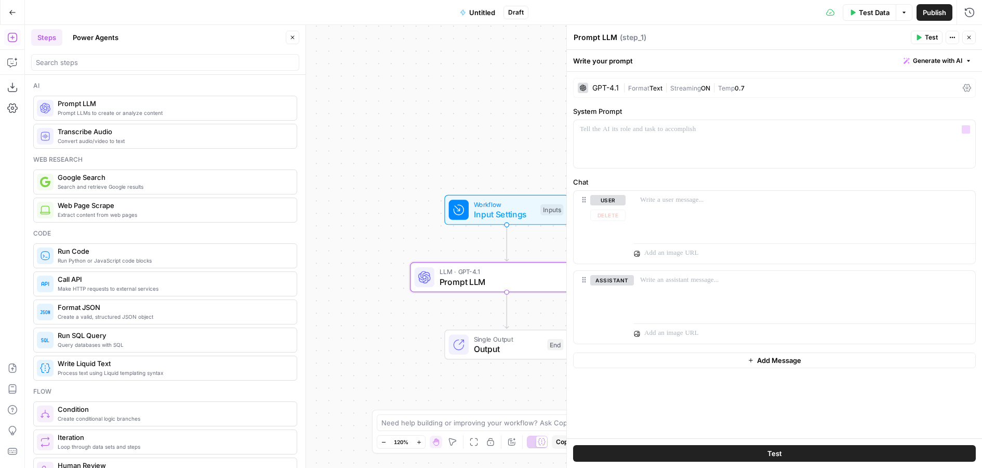
click at [593, 90] on div "GPT-4.1" at bounding box center [605, 87] width 27 height 7
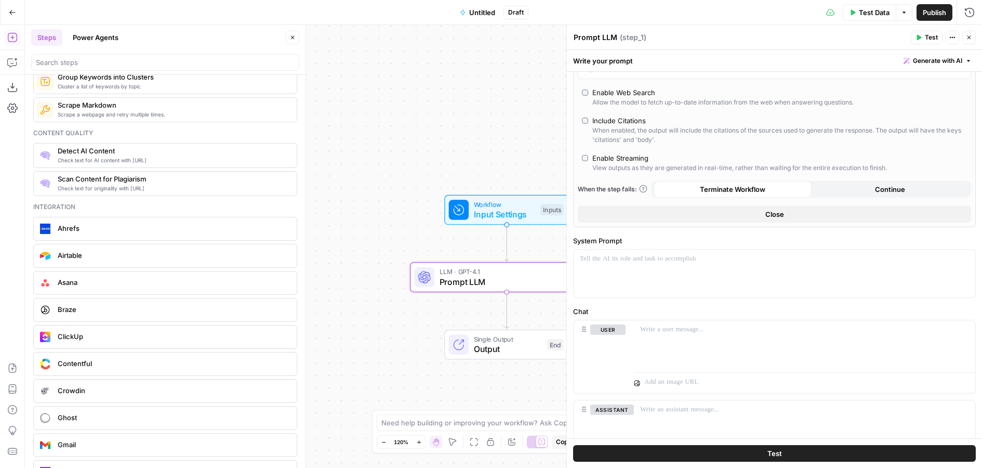
scroll to position [1797, 0]
click at [16, 62] on icon "button" at bounding box center [11, 63] width 9 height 8
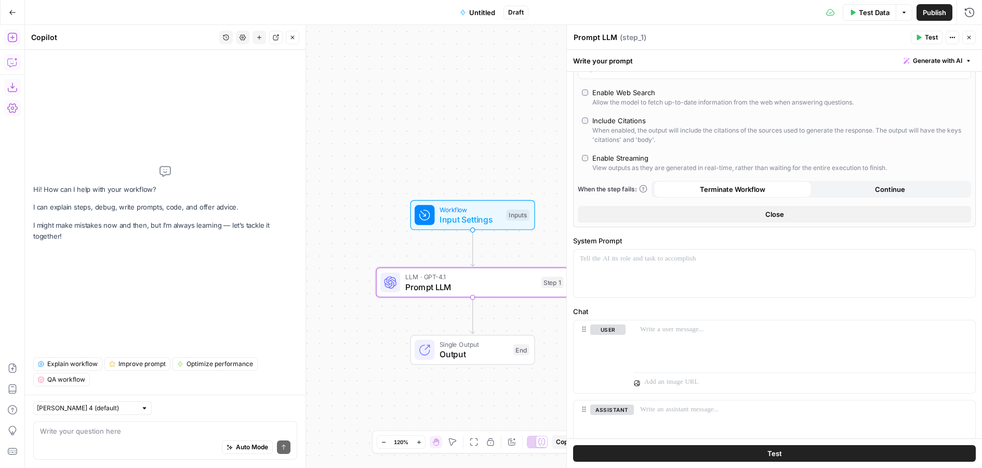
drag, startPoint x: 16, startPoint y: 21, endPoint x: 12, endPoint y: 33, distance: 13.0
click at [12, 33] on div "Go Back Untitled Draft Test Data Options Publish Run History Add Steps Copilot …" at bounding box center [491, 234] width 982 height 468
click at [12, 33] on icon "button" at bounding box center [12, 37] width 10 height 10
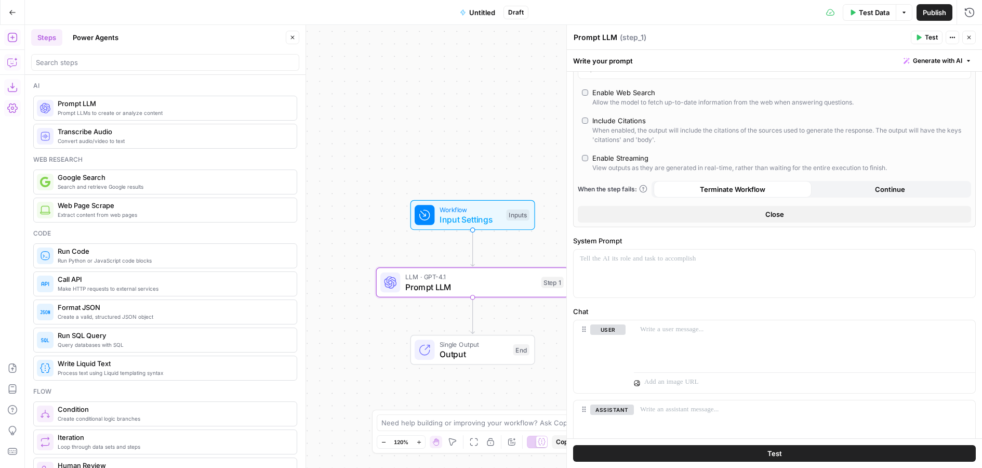
click at [110, 42] on button "Power Agents" at bounding box center [96, 37] width 58 height 17
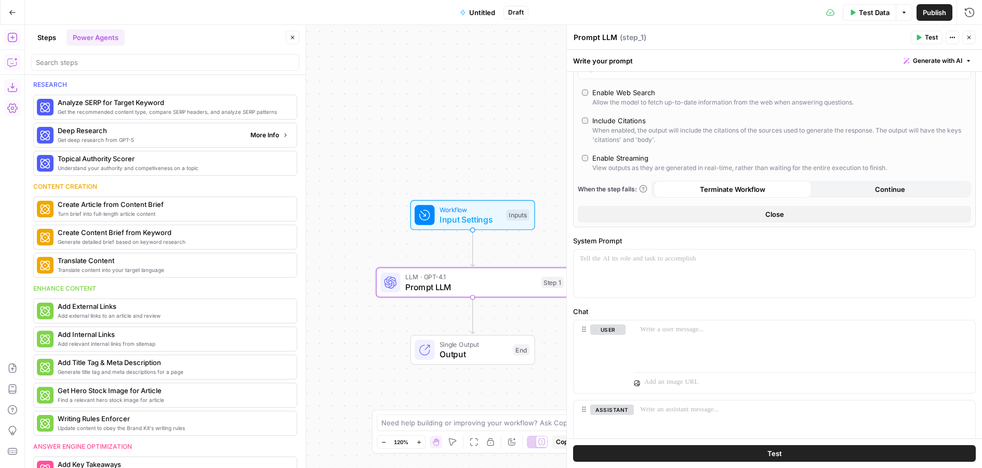
scroll to position [0, 0]
click at [10, 17] on button "Go Back" at bounding box center [12, 12] width 19 height 19
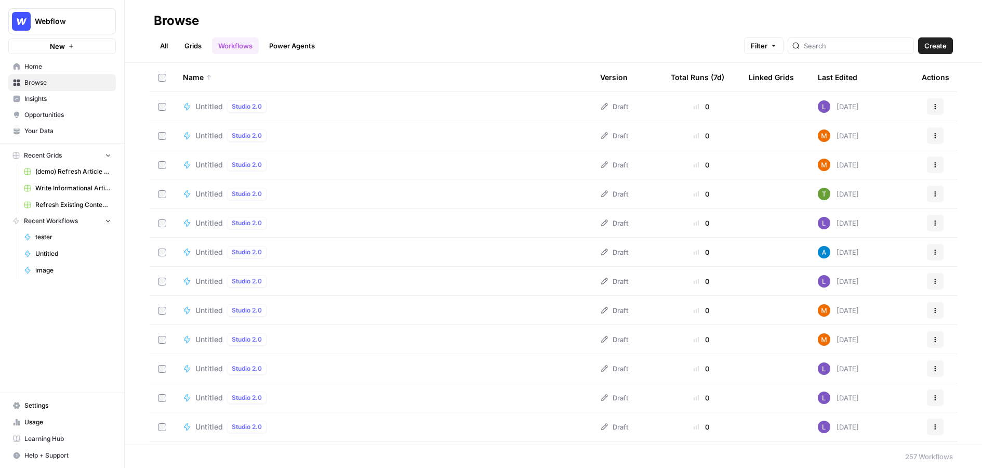
click at [197, 46] on link "Grids" at bounding box center [193, 45] width 30 height 17
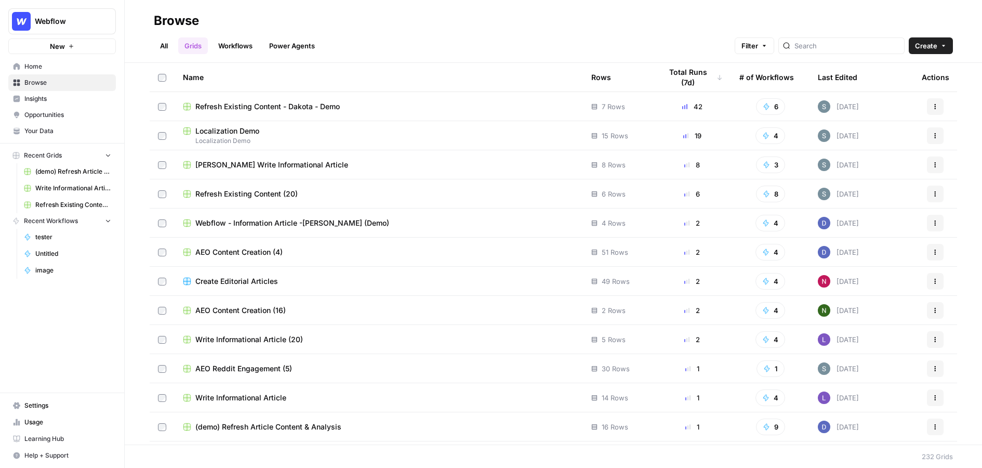
click at [865, 48] on span "Create" at bounding box center [926, 46] width 22 height 10
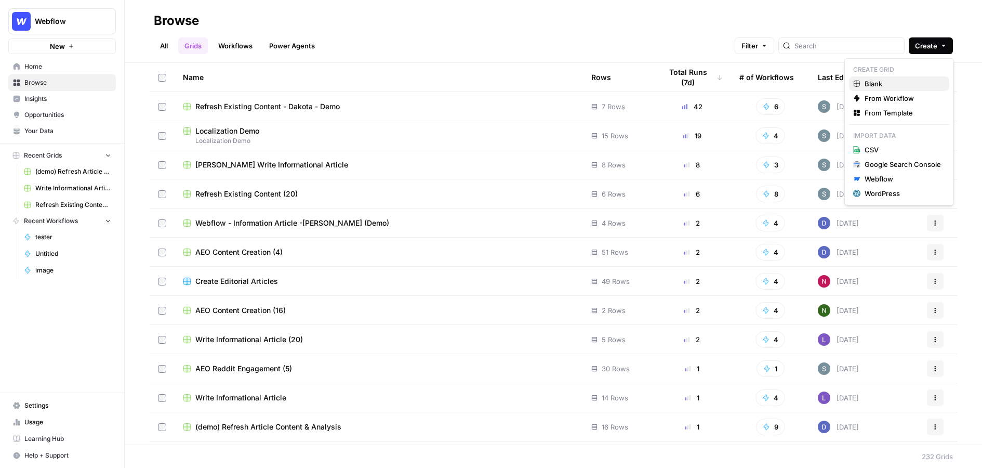
click at [865, 82] on span "Blank" at bounding box center [903, 83] width 76 height 10
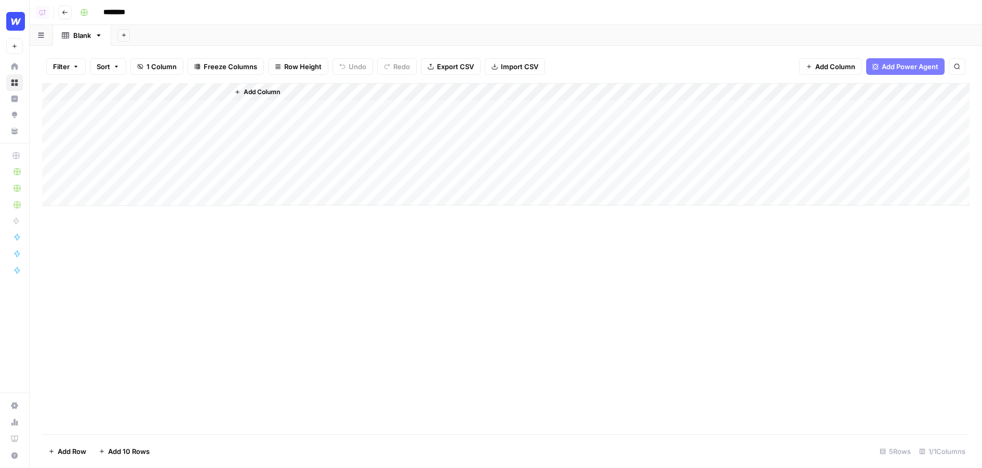
click at [65, 11] on icon "button" at bounding box center [65, 12] width 6 height 6
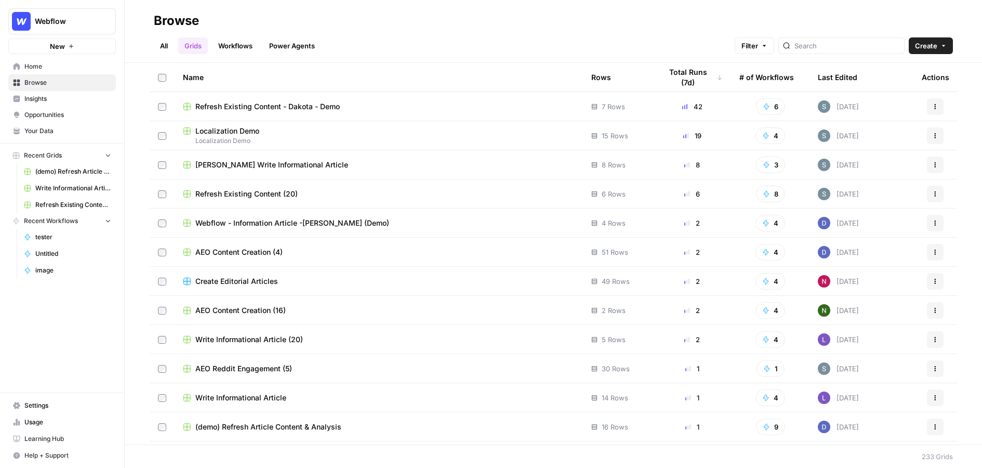
click at [865, 39] on button "Create" at bounding box center [931, 45] width 44 height 17
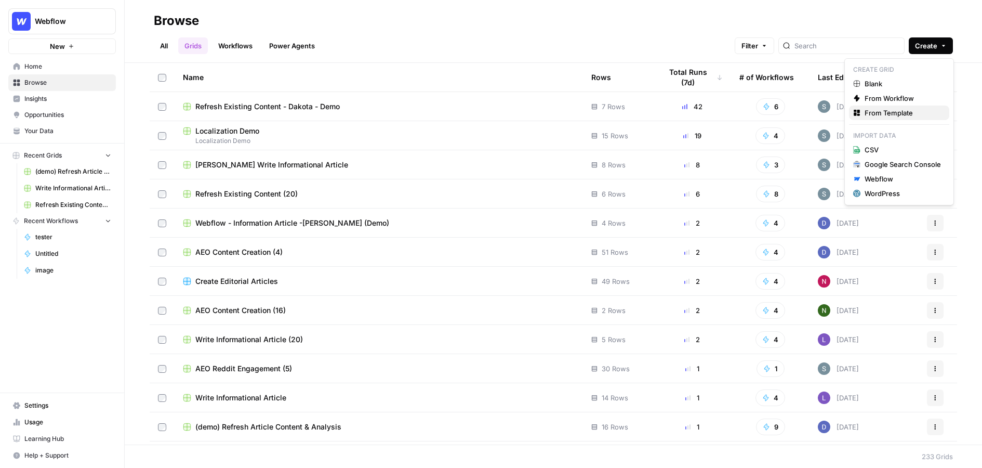
click at [865, 113] on span "From Template" at bounding box center [903, 113] width 76 height 10
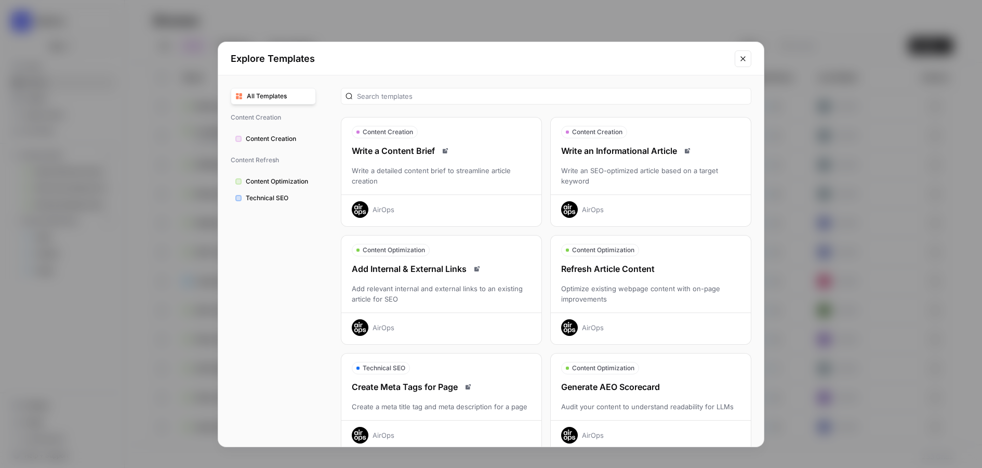
click at [669, 176] on div "Write an SEO-optimized article based on a target keyword" at bounding box center [651, 175] width 200 height 21
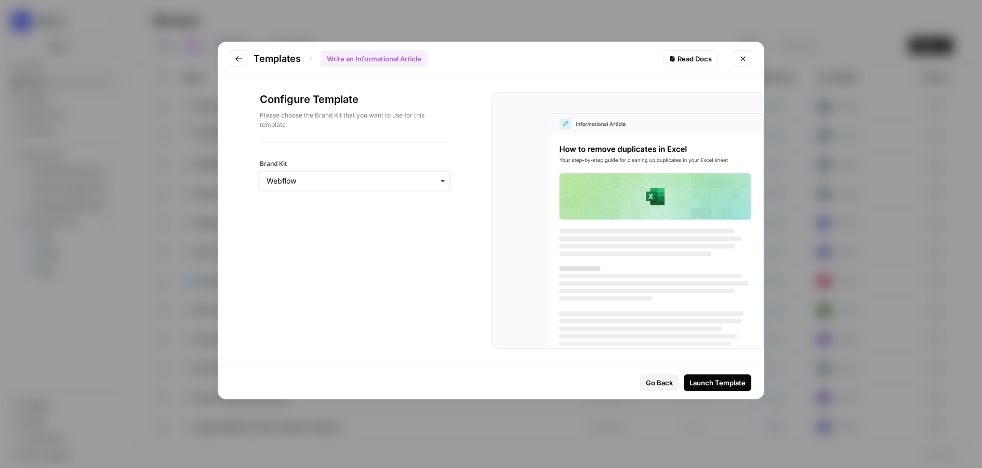
click at [298, 178] on input "Brand Kit" at bounding box center [355, 181] width 176 height 10
click at [402, 325] on div "Configure Template Please choose the Brand Kit that you want to use for this te…" at bounding box center [354, 220] width 273 height 290
click at [730, 383] on div "Launch Template" at bounding box center [718, 382] width 56 height 10
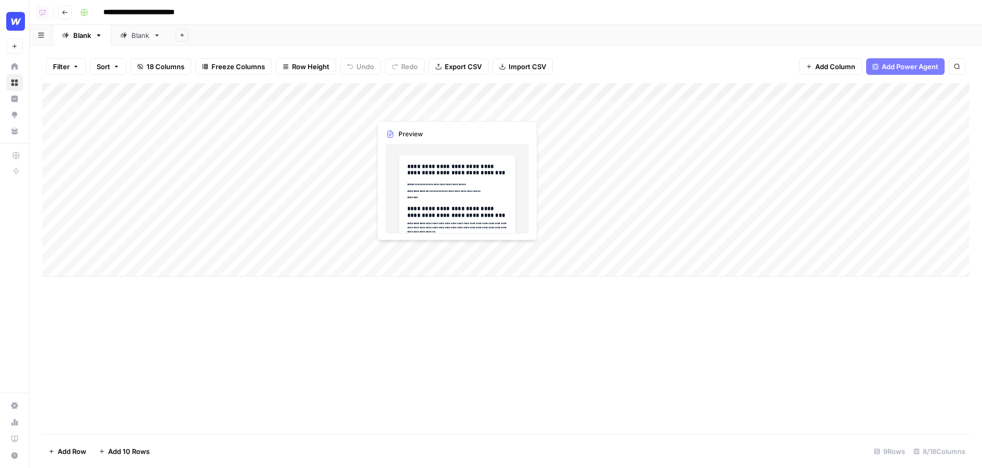
click at [388, 105] on div "Add Column" at bounding box center [506, 179] width 928 height 193
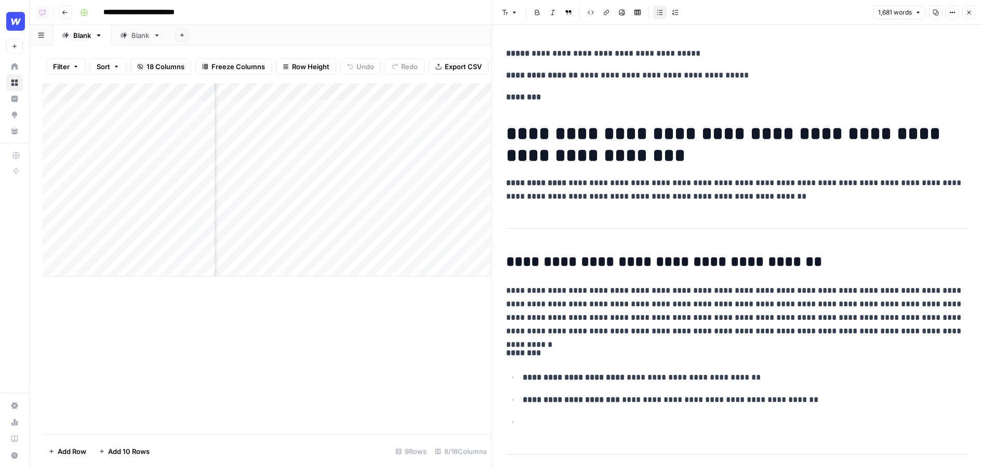
scroll to position [81, 0]
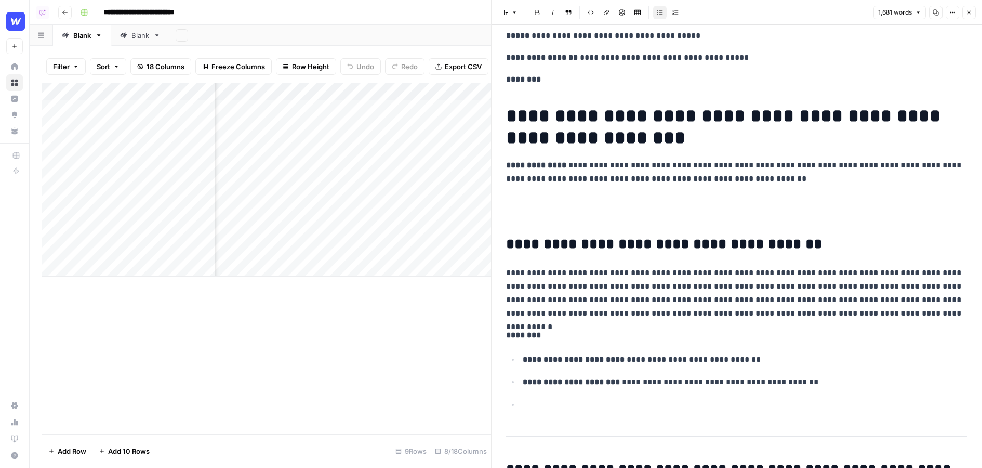
click at [969, 12] on icon "button" at bounding box center [970, 13] width 4 height 4
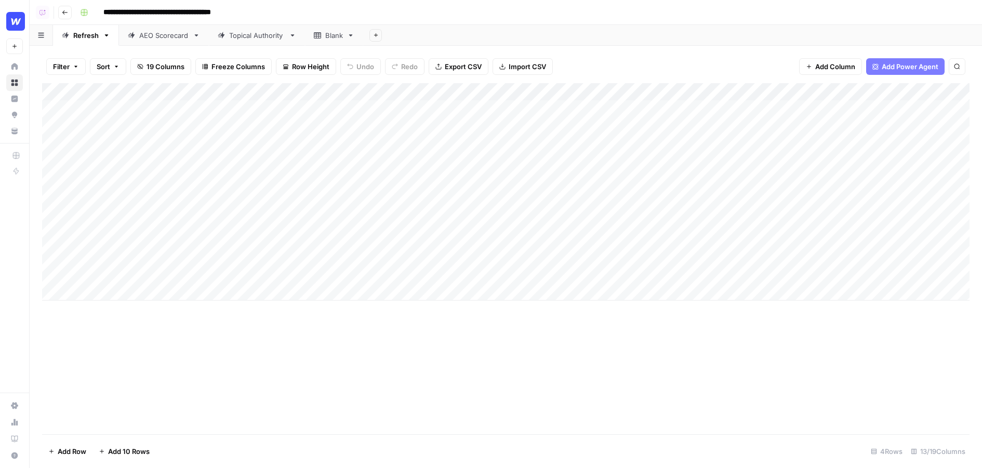
click at [246, 42] on link "Topical Authority" at bounding box center [257, 35] width 96 height 21
click at [874, 69] on icon "button" at bounding box center [876, 66] width 6 height 6
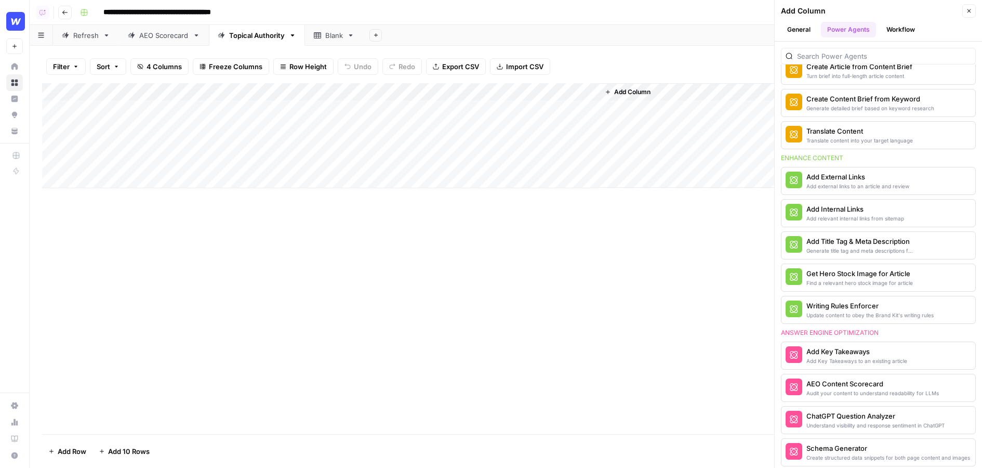
scroll to position [181, 0]
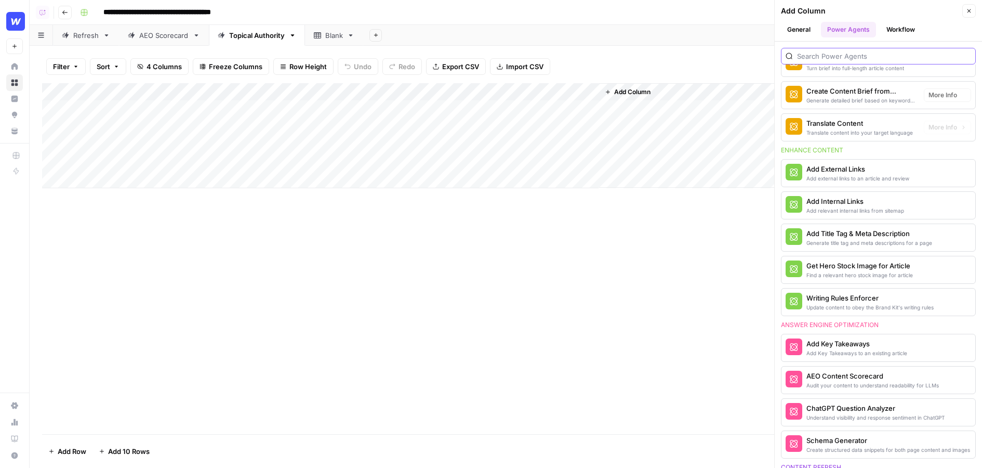
click at [830, 53] on input "search" at bounding box center [884, 56] width 174 height 10
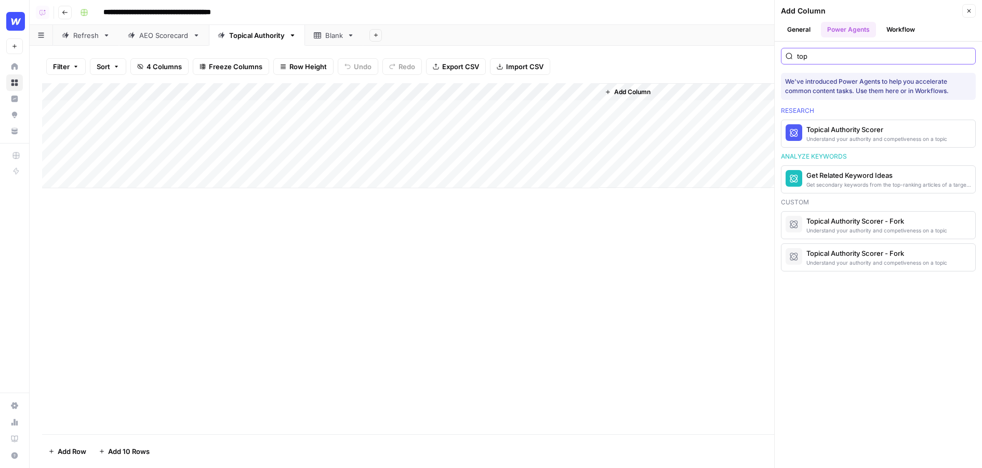
scroll to position [0, 0]
type input "top"
click at [834, 101] on section "Research Topical Authority Scorer Understand your authority and competiveness o…" at bounding box center [878, 189] width 195 height 178
click at [961, 134] on icon "button" at bounding box center [963, 133] width 6 height 6
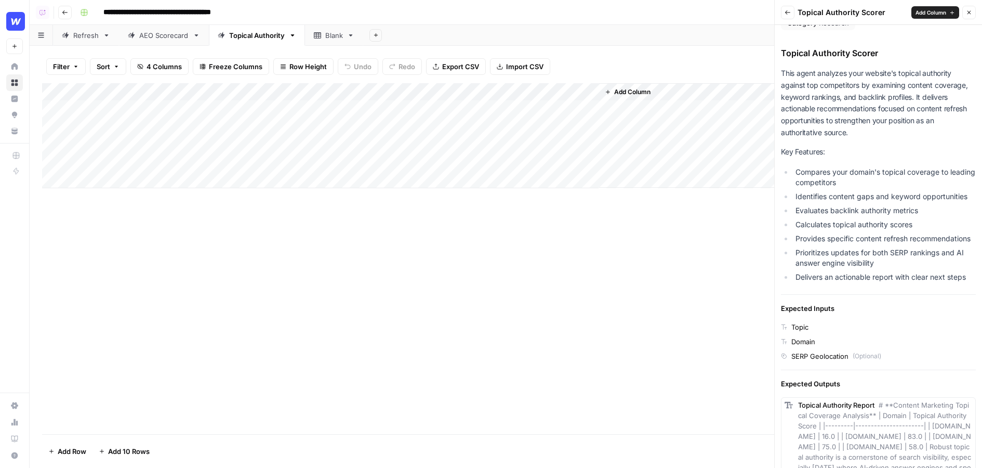
scroll to position [36, 0]
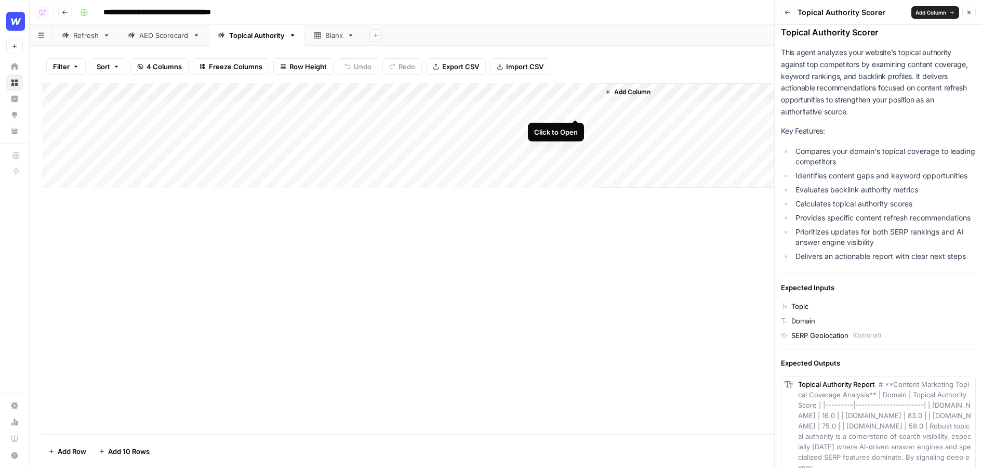
click at [577, 108] on div "Add Column" at bounding box center [506, 135] width 928 height 105
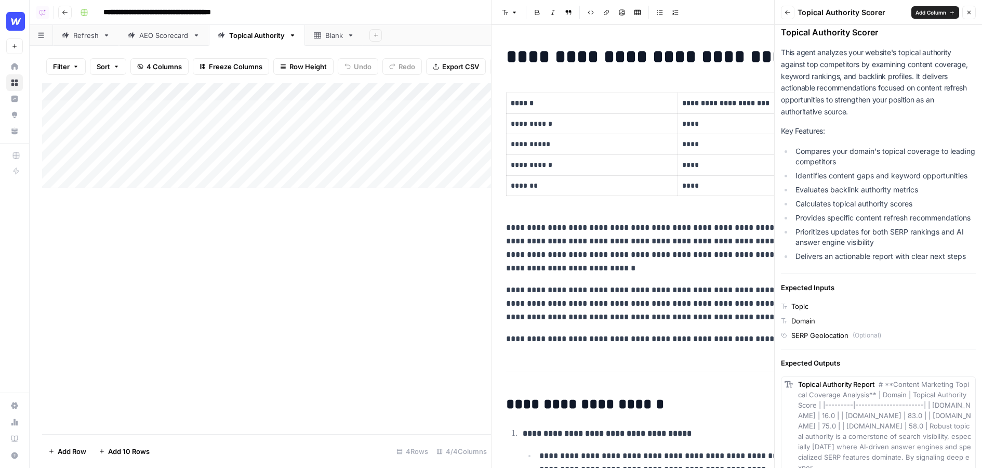
click at [973, 15] on button "Close" at bounding box center [969, 13] width 14 height 14
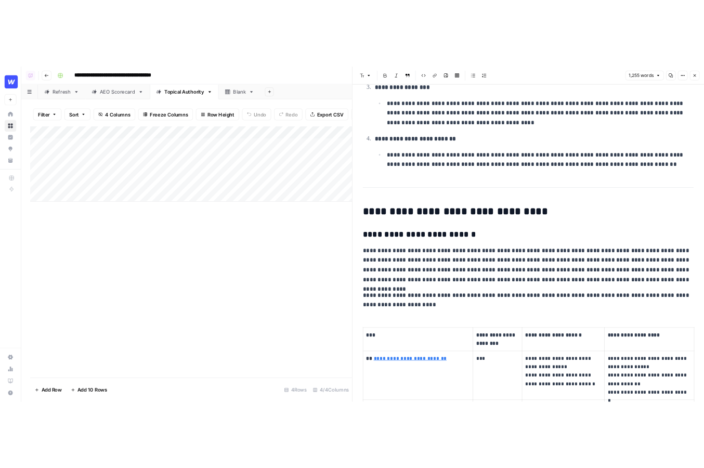
scroll to position [1696, 0]
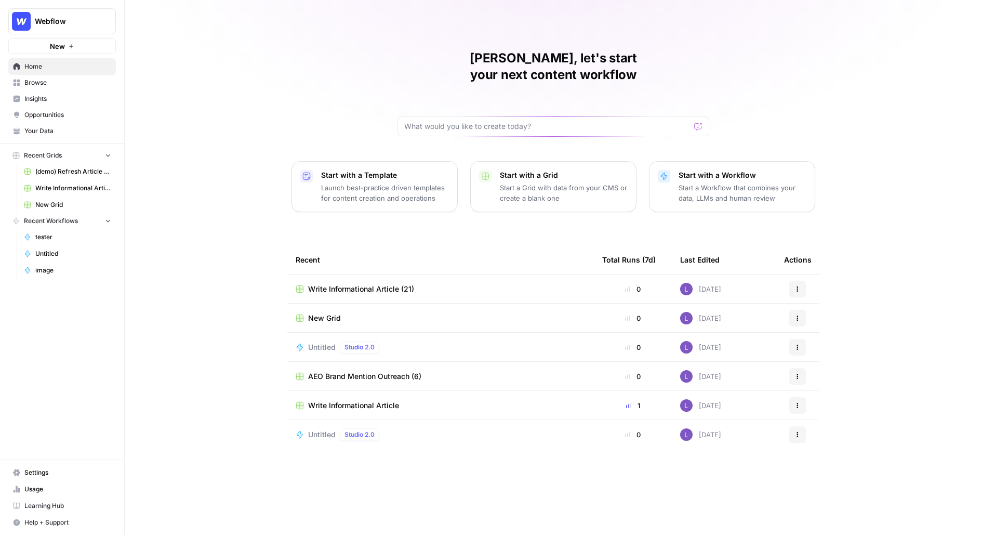
click at [88, 14] on button "Webflow" at bounding box center [62, 21] width 108 height 26
click at [67, 85] on span "Create Workspace" at bounding box center [98, 86] width 142 height 10
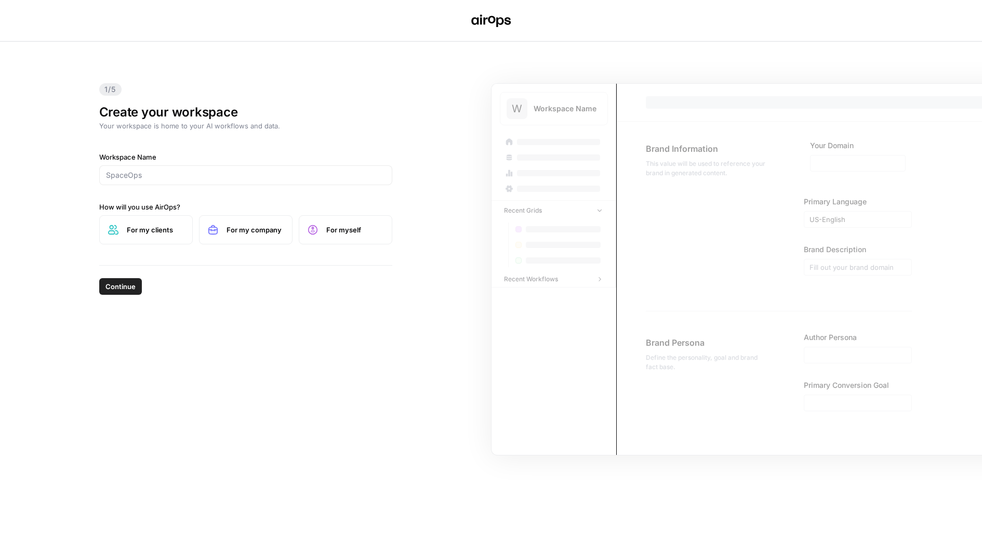
click at [185, 181] on div at bounding box center [245, 175] width 293 height 20
type input "F"
click at [126, 176] on input "Vinters Daughter" at bounding box center [246, 175] width 280 height 10
type input "Vinter's Daughter"
click at [107, 285] on span "Continue" at bounding box center [120, 286] width 30 height 10
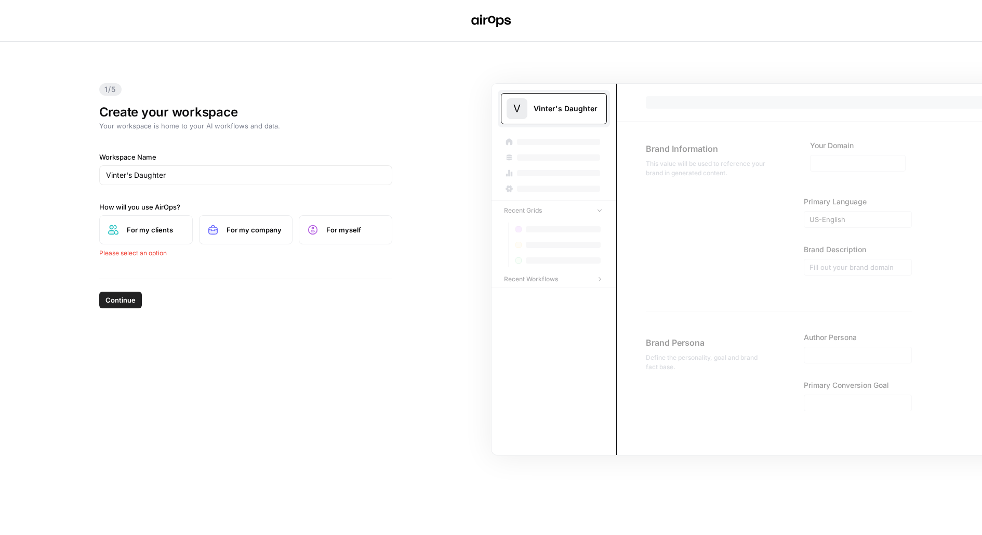
click at [316, 229] on icon at bounding box center [313, 229] width 10 height 10
click at [235, 241] on label "For my company" at bounding box center [246, 229] width 94 height 29
click at [126, 272] on div "Continue" at bounding box center [245, 284] width 293 height 37
click at [127, 284] on span "Continue" at bounding box center [120, 286] width 30 height 10
